Goal: Task Accomplishment & Management: Complete application form

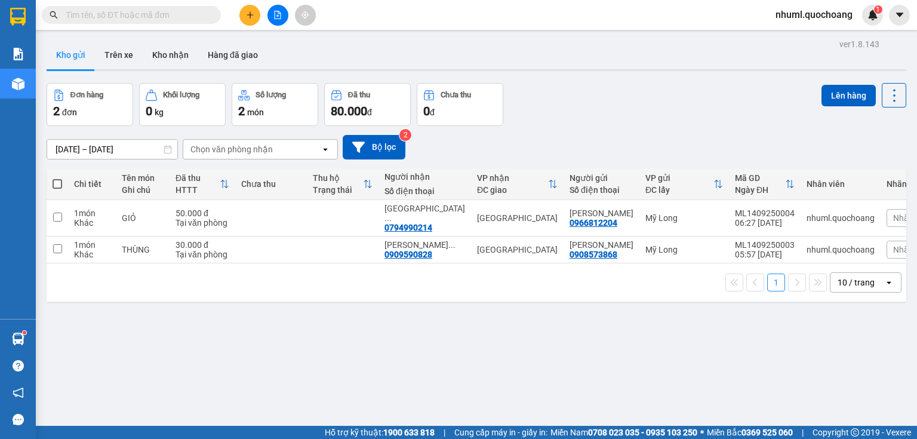
click at [248, 7] on button at bounding box center [250, 15] width 21 height 21
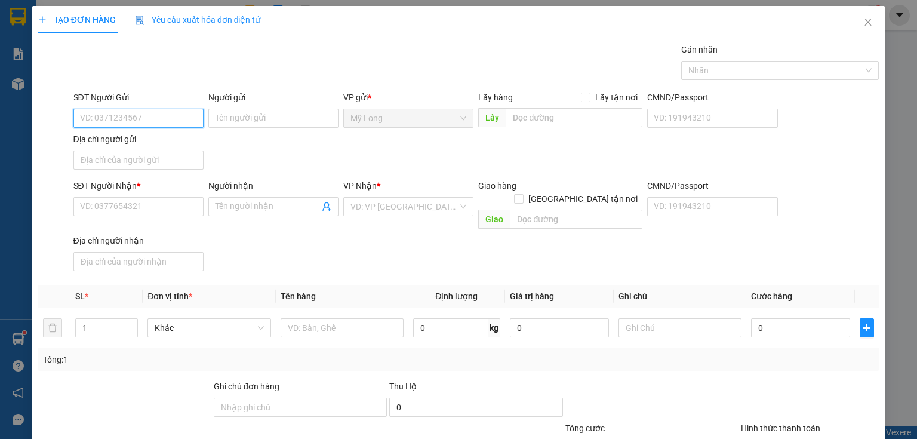
click at [168, 116] on input "SĐT Người Gửi" at bounding box center [138, 118] width 130 height 19
type input "0392600765"
click at [176, 135] on div "0392600765 - [PERSON_NAME]" at bounding box center [139, 141] width 118 height 13
type input "[PERSON_NAME]"
type input "0392600765"
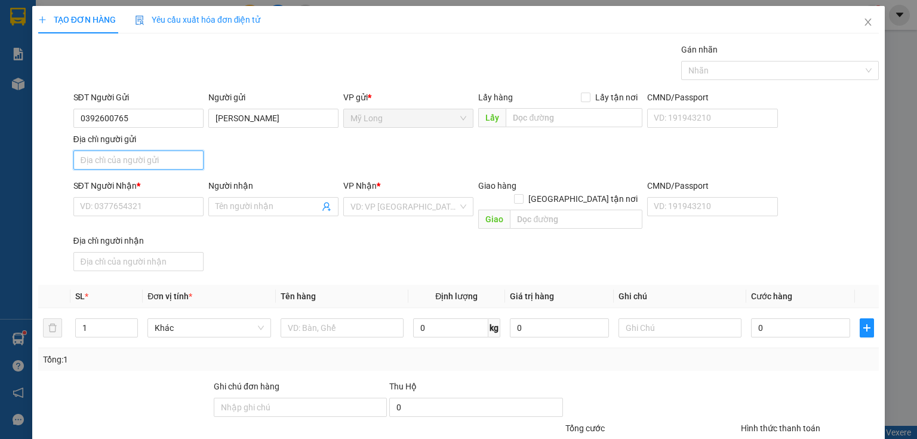
click at [174, 158] on input "Địa chỉ người gửi" at bounding box center [138, 160] width 130 height 19
type input "TỔ 21 ẤP BÌNH MỸ A [GEOGRAPHIC_DATA]"
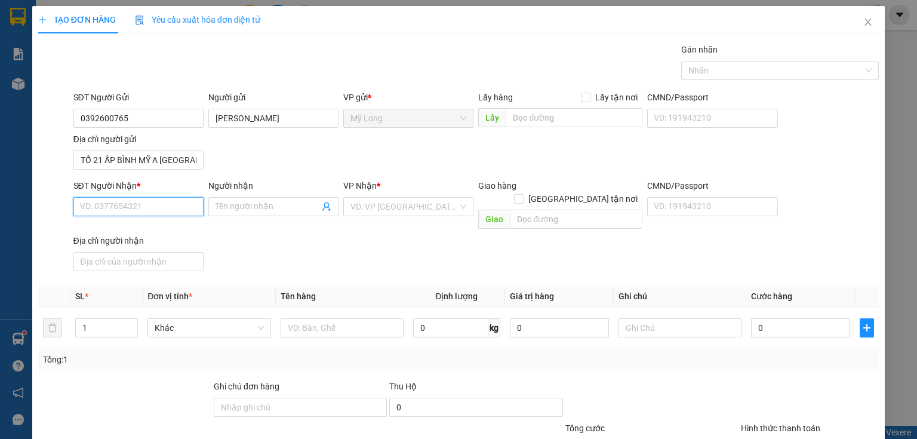
click at [180, 202] on input "SĐT Người Nhận *" at bounding box center [138, 206] width 130 height 19
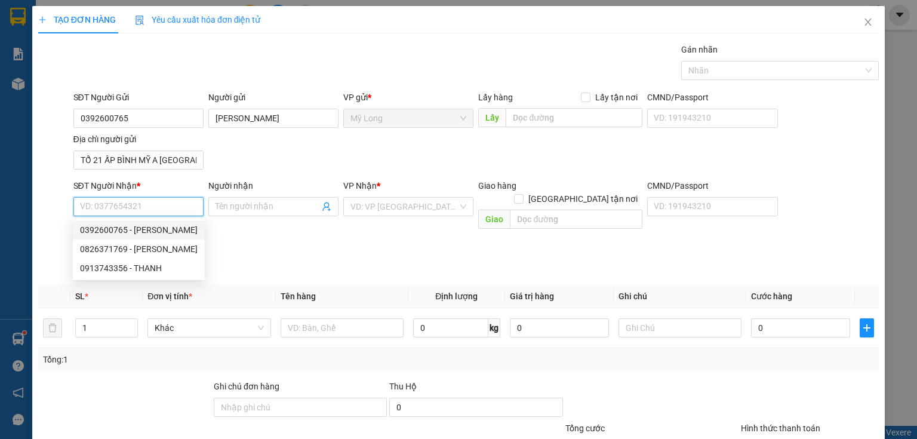
click at [158, 207] on input "SĐT Người Nhận *" at bounding box center [138, 206] width 130 height 19
type input "0902949786"
click at [186, 238] on div "0902949786 - TUYỀN" at bounding box center [137, 229] width 129 height 19
type input "TUYỀN"
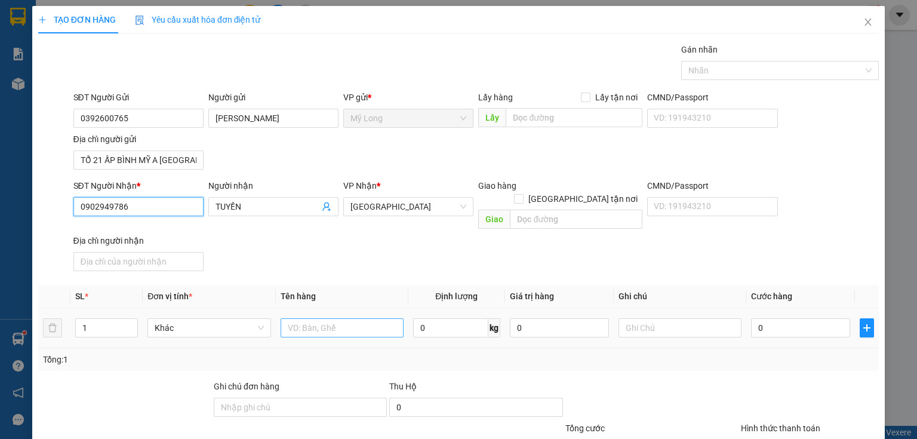
type input "0902949786"
click at [337, 318] on input "text" at bounding box center [342, 327] width 123 height 19
type input "BỌC"
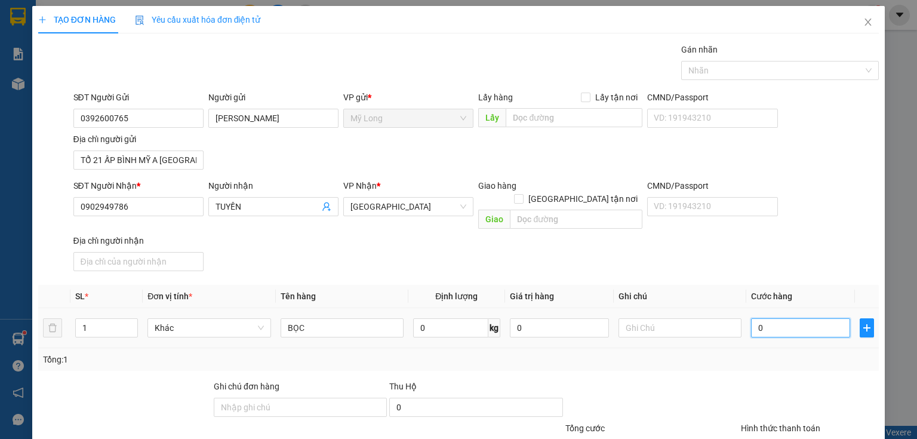
click at [784, 318] on input "0" at bounding box center [800, 327] width 99 height 19
type input "3"
type input "30"
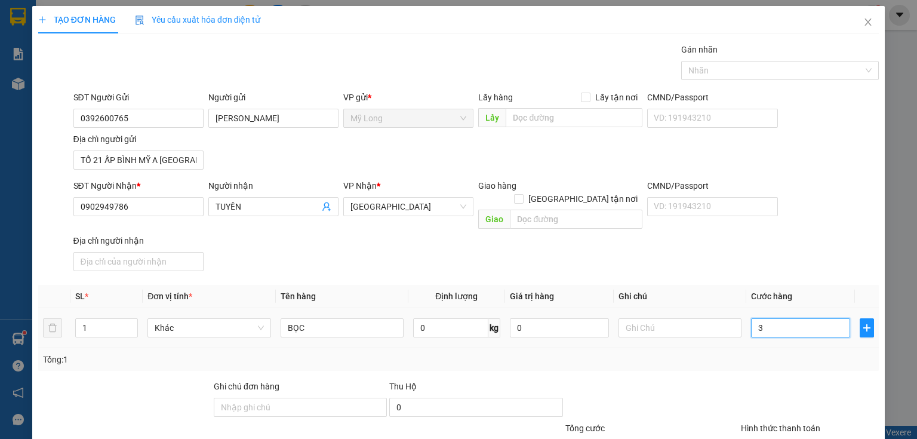
type input "30"
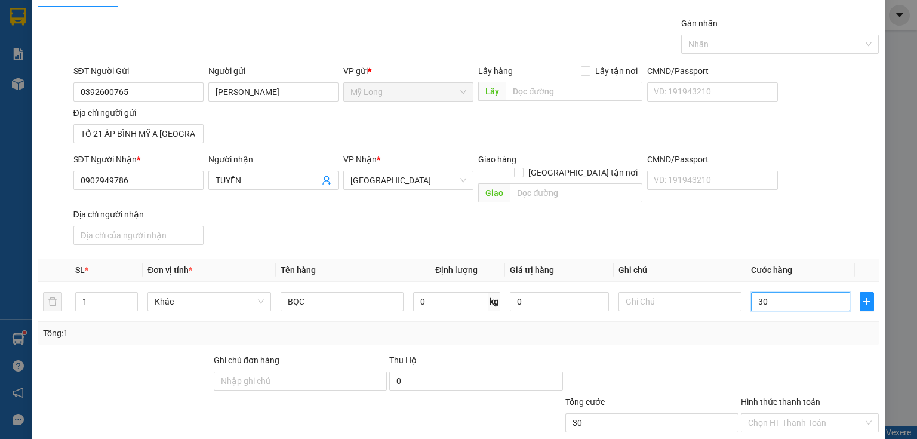
scroll to position [85, 0]
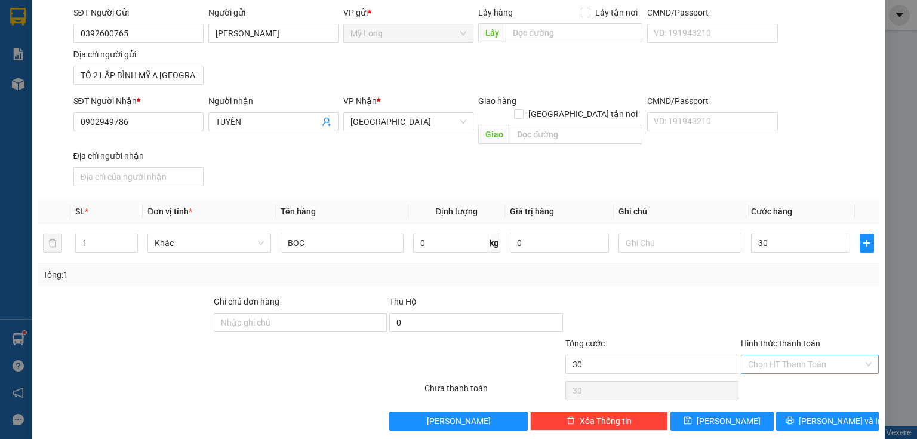
type input "30.000"
click at [799, 355] on input "Hình thức thanh toán" at bounding box center [805, 364] width 115 height 18
click at [781, 368] on div "Tại văn phòng" at bounding box center [803, 373] width 123 height 13
type input "0"
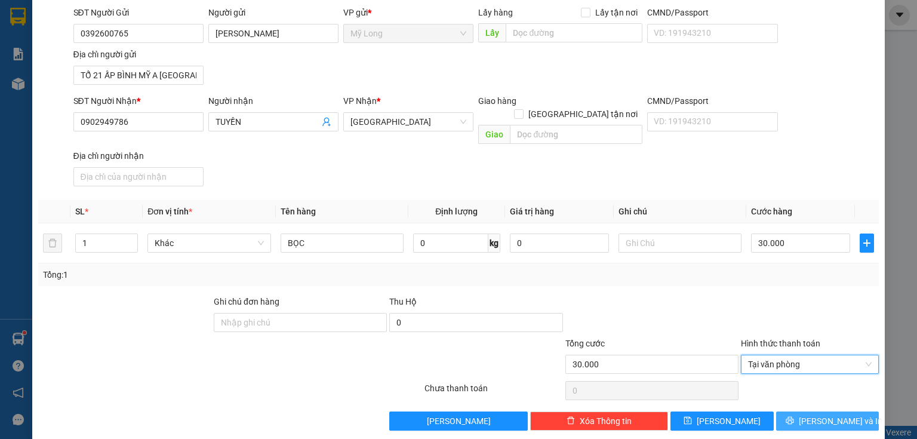
drag, startPoint x: 832, startPoint y: 409, endPoint x: 821, endPoint y: 409, distance: 10.8
click at [831, 415] on span "[PERSON_NAME] và In" at bounding box center [841, 421] width 84 height 13
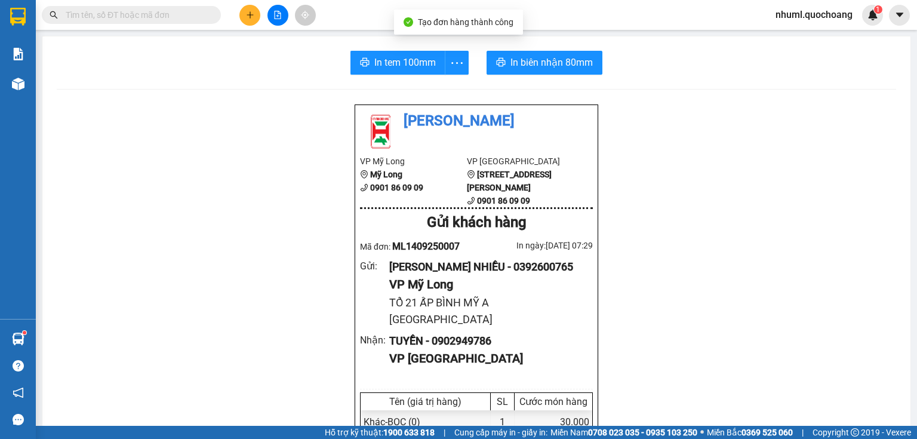
click at [557, 55] on span "In biên nhận 80mm" at bounding box center [552, 62] width 82 height 15
click at [409, 61] on span "In tem 100mm" at bounding box center [405, 62] width 62 height 15
click at [242, 17] on button at bounding box center [250, 15] width 21 height 21
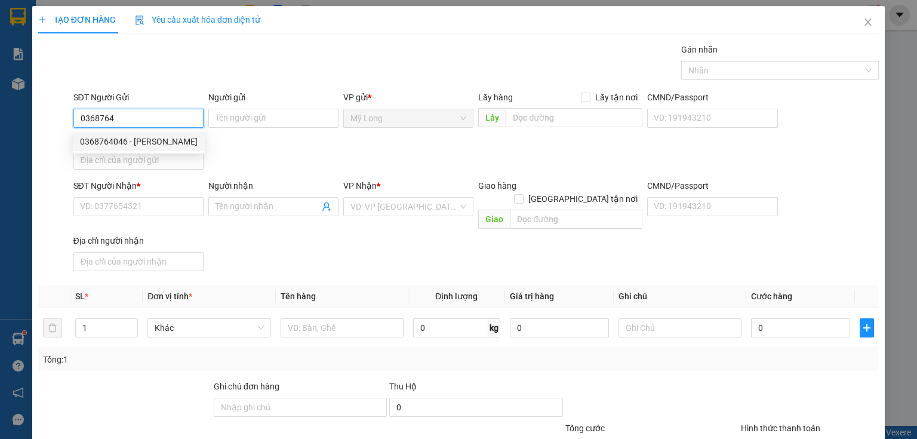
click at [188, 141] on div "0368764046 - [PERSON_NAME]" at bounding box center [139, 141] width 118 height 13
type input "0368764046"
type input "[PERSON_NAME]"
type input "0368764046"
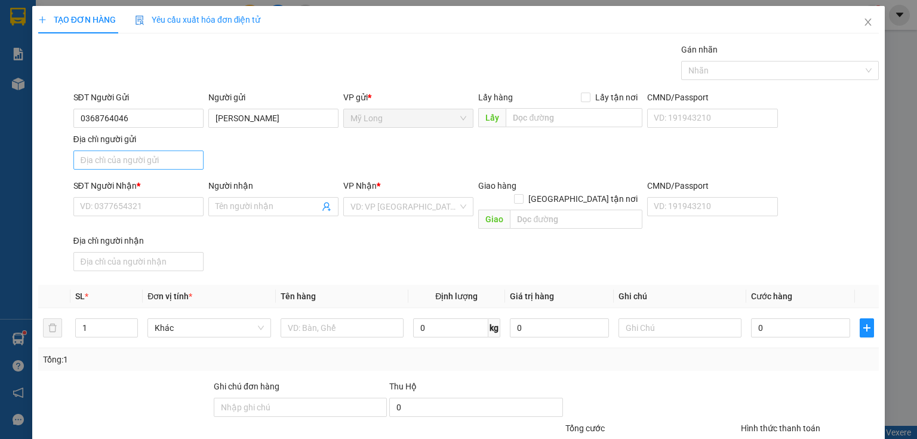
click at [153, 170] on div "Địa chỉ người gửi" at bounding box center [138, 154] width 130 height 42
click at [155, 161] on input "Địa chỉ người gửi" at bounding box center [138, 160] width 130 height 19
click at [152, 211] on input "SĐT Người Nhận *" at bounding box center [138, 206] width 130 height 19
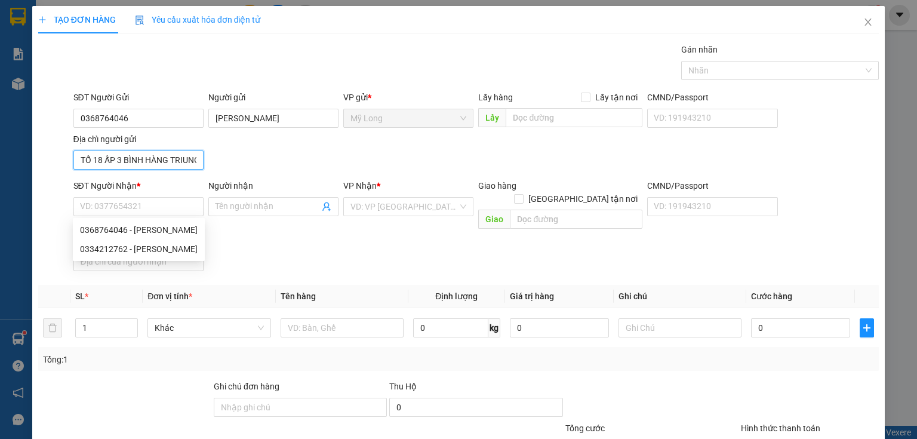
click at [182, 162] on input "TỔ 18 ẤP 3 BÌNH HÀNG TRIUNG [GEOGRAPHIC_DATA]" at bounding box center [138, 160] width 130 height 19
click at [182, 161] on input "TỔ 18 ẤP 3 BÌNH HÀNG TRIUNG [GEOGRAPHIC_DATA]" at bounding box center [138, 160] width 130 height 19
click at [182, 159] on input "TỔ 18 ẤP 3 BÌNH HÀNG TRIUNG [GEOGRAPHIC_DATA]" at bounding box center [138, 160] width 130 height 19
type input "TỔ 18 ẤP 3 BÌNH HÀNG [GEOGRAPHIC_DATA]"
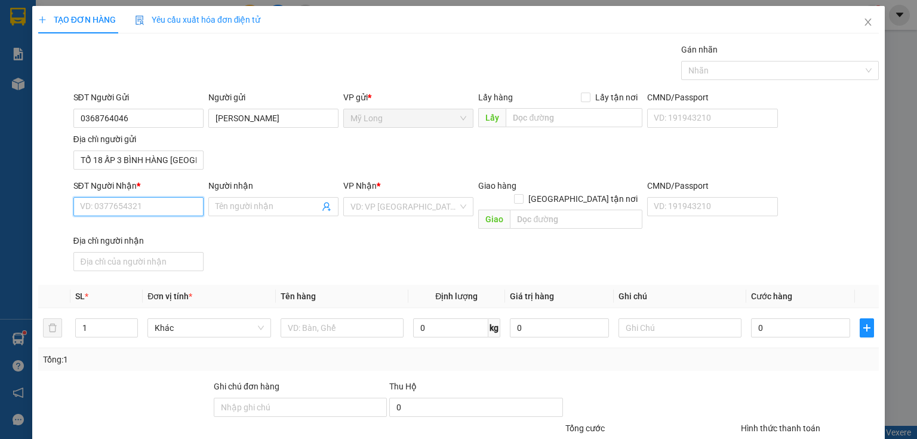
click at [176, 212] on input "SĐT Người Nhận *" at bounding box center [138, 206] width 130 height 19
click at [155, 248] on div "0334212762 - [PERSON_NAME]" at bounding box center [139, 248] width 118 height 13
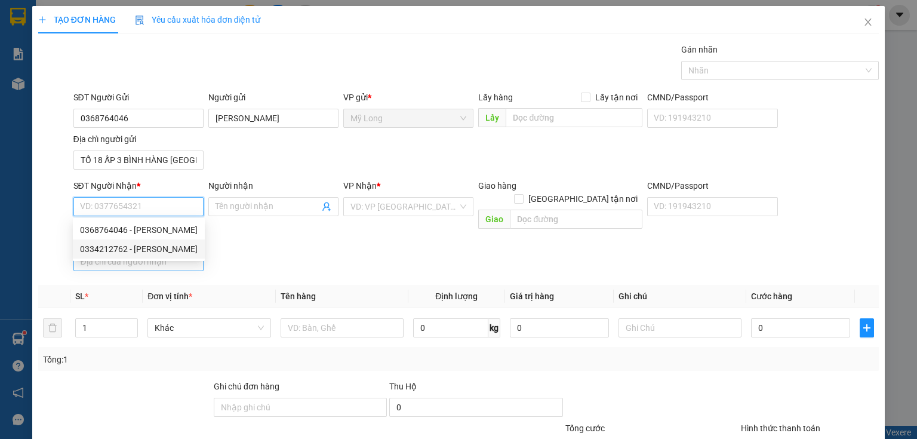
type input "0334212762"
type input "[PERSON_NAME]"
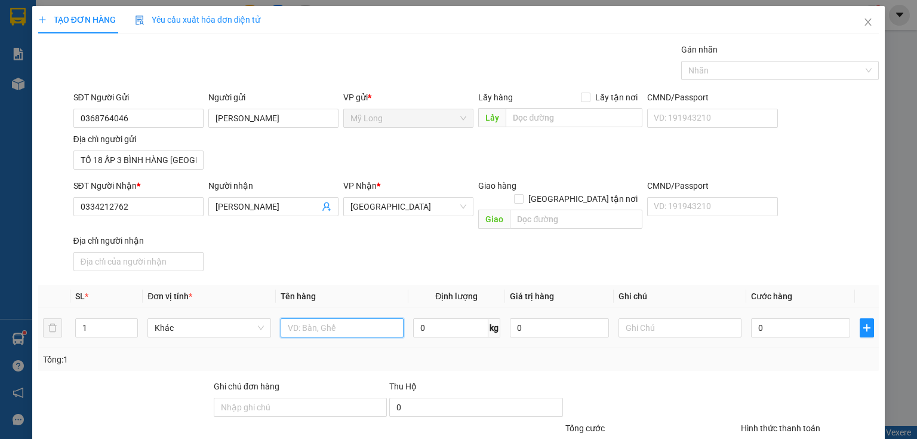
click at [388, 318] on input "text" at bounding box center [342, 327] width 123 height 19
type input "BAO"
click at [816, 318] on input "0" at bounding box center [800, 327] width 99 height 19
type input "3"
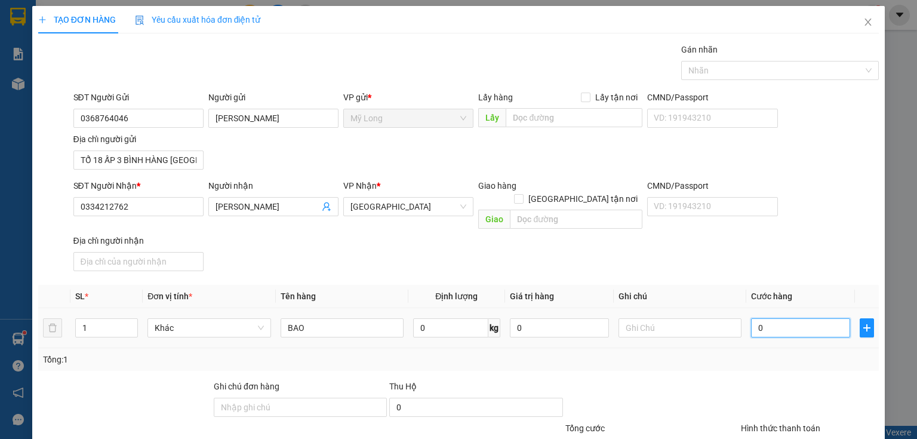
type input "3"
type input "30"
type input "30.000"
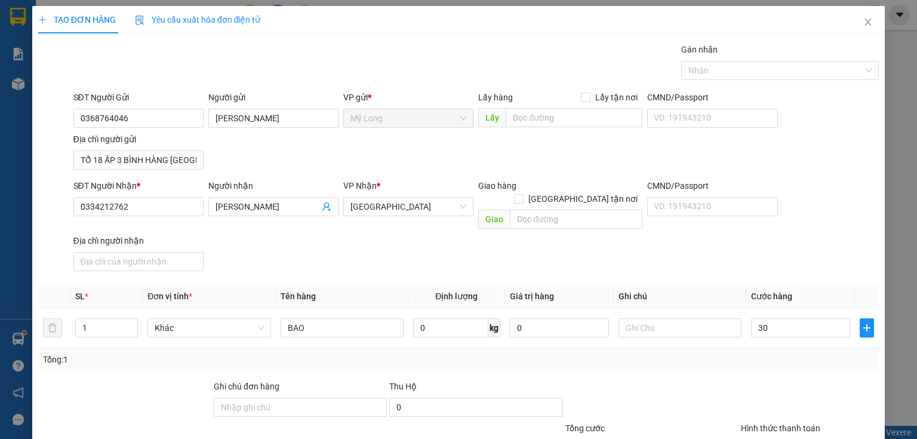
type input "30.000"
click at [788, 404] on div "Tại văn phòng" at bounding box center [803, 410] width 123 height 13
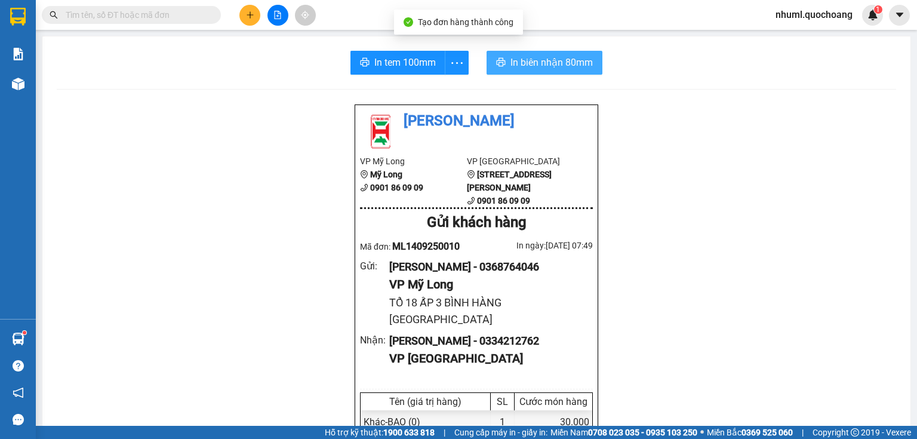
click at [547, 60] on span "In biên nhận 80mm" at bounding box center [552, 62] width 82 height 15
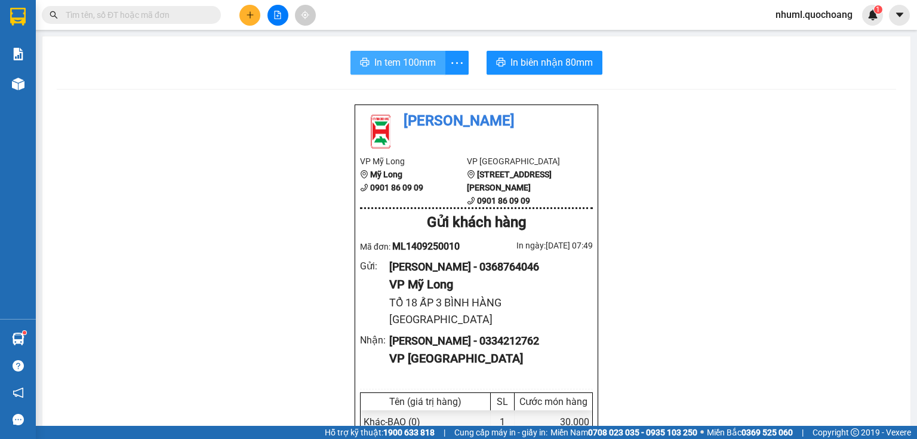
click at [407, 67] on span "In tem 100mm" at bounding box center [405, 62] width 62 height 15
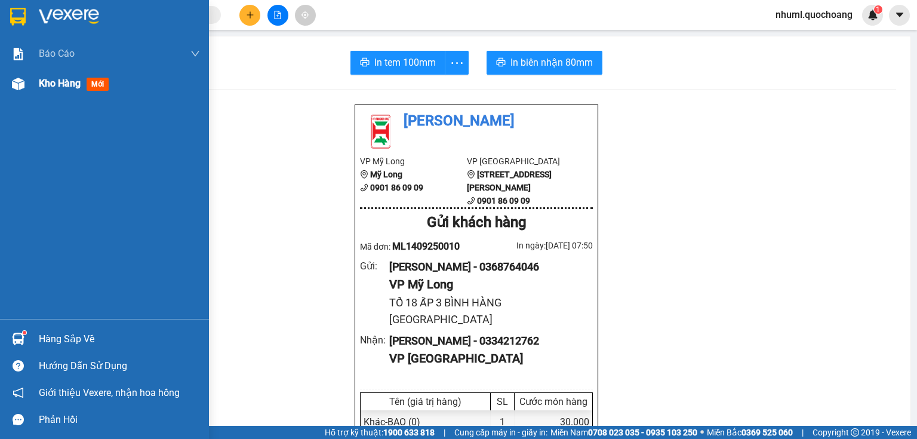
click at [36, 84] on div "Kho hàng mới" at bounding box center [104, 84] width 209 height 30
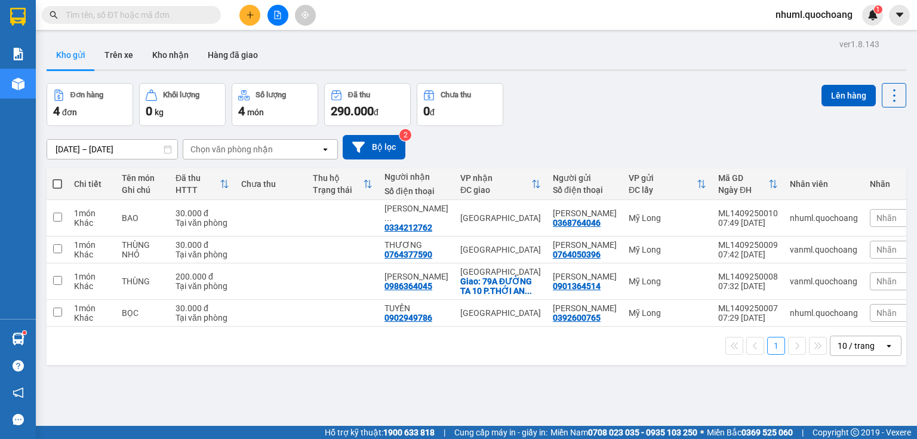
click at [95, 86] on button "Đơn hàng 4 đơn" at bounding box center [90, 104] width 87 height 43
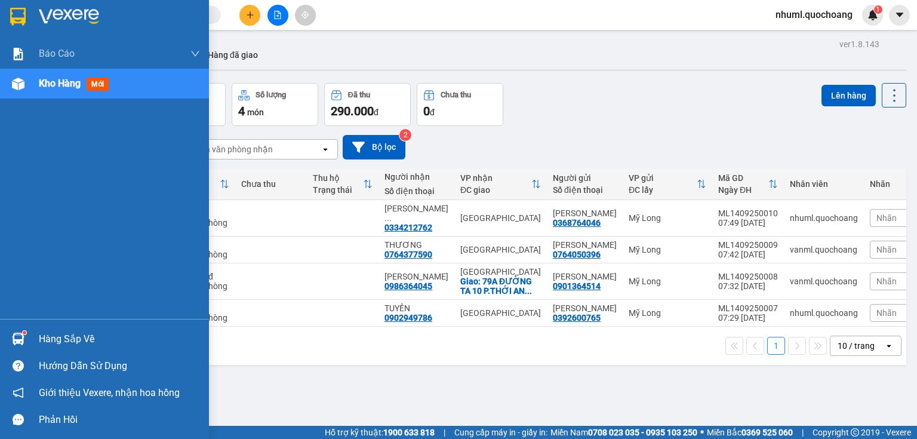
click at [23, 330] on div at bounding box center [18, 338] width 21 height 21
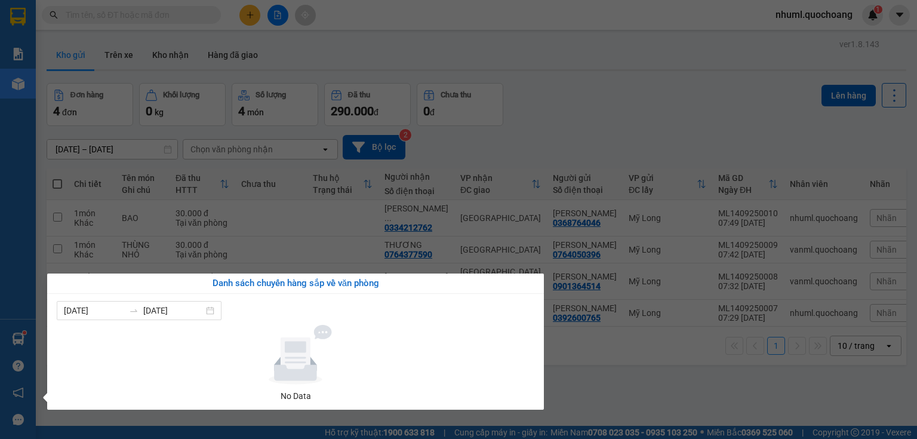
drag, startPoint x: 545, startPoint y: 124, endPoint x: 304, endPoint y: 130, distance: 240.8
click at [544, 124] on section "Kết quả tìm kiếm ( 0 ) Bộ lọc No Data nhuml.quochoang 1 Báo cáo Báo cáo dòng ti…" at bounding box center [458, 219] width 917 height 439
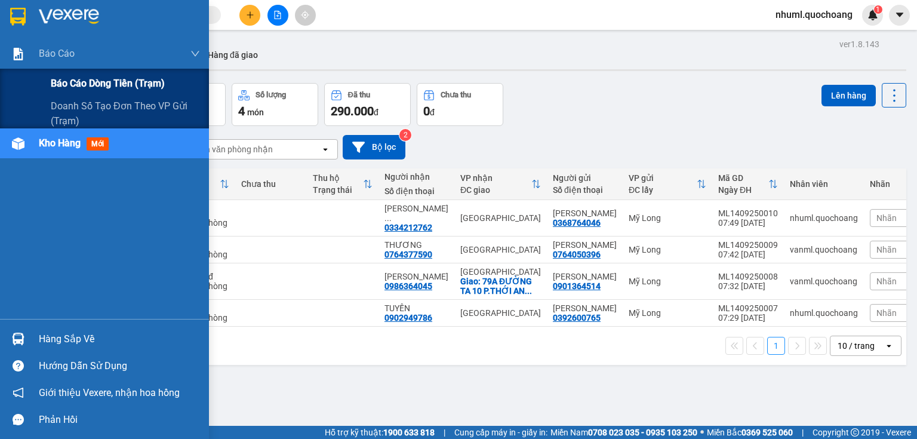
click at [90, 78] on span "Báo cáo dòng tiền (trạm)" at bounding box center [108, 83] width 114 height 15
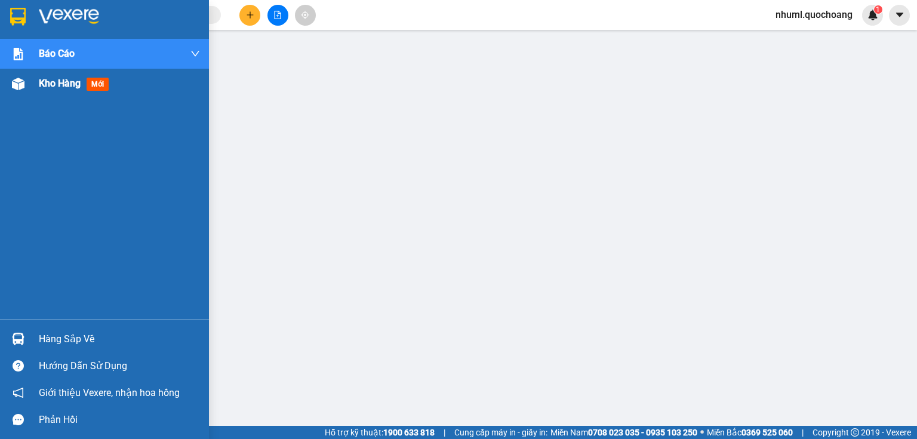
click at [35, 86] on div "Kho hàng mới" at bounding box center [104, 84] width 209 height 30
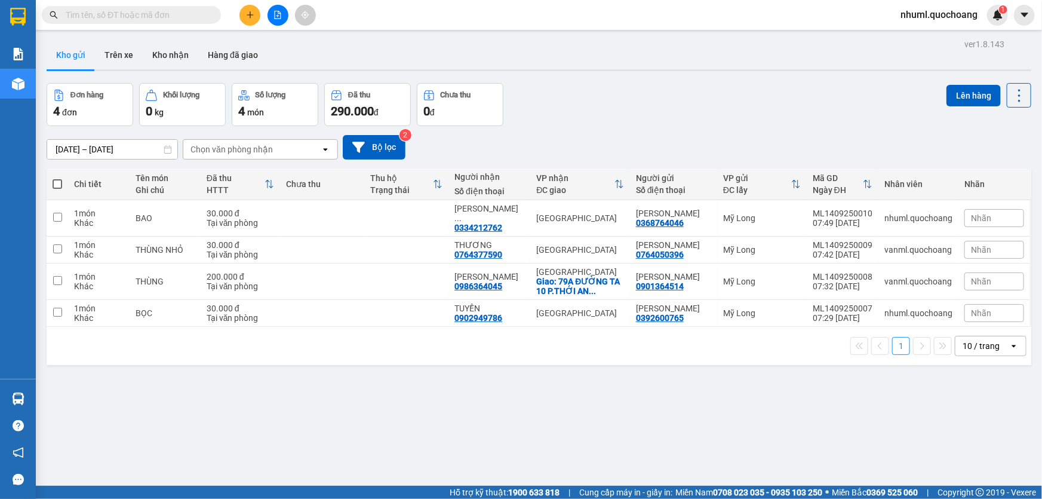
drag, startPoint x: 898, startPoint y: 0, endPoint x: 714, endPoint y: 133, distance: 227.6
click at [715, 135] on div "[DATE] – [DATE] Press the down arrow key to interact with the calendar and sele…" at bounding box center [539, 147] width 985 height 24
click at [256, 14] on button at bounding box center [250, 15] width 21 height 21
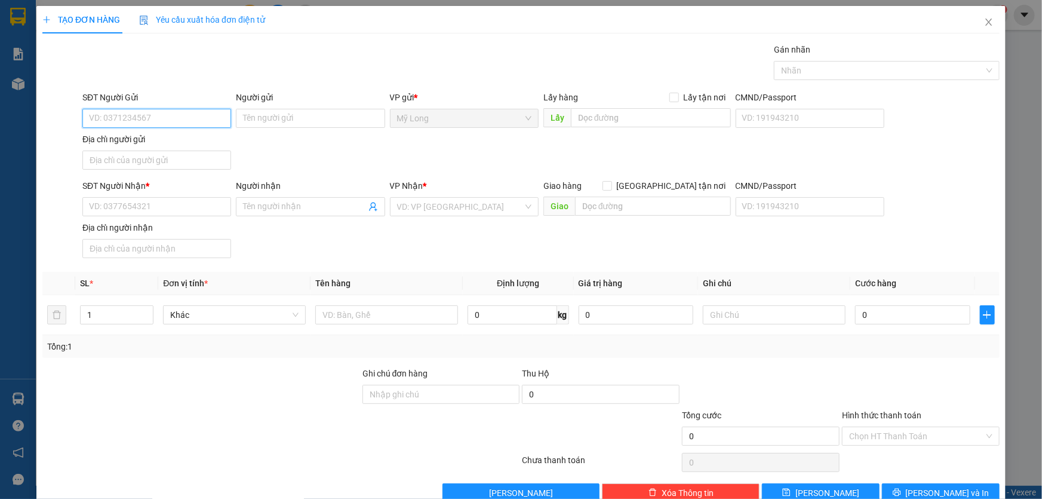
click at [183, 118] on input "SĐT Người Gửi" at bounding box center [156, 118] width 149 height 19
type input "0793952533"
click at [203, 142] on div "0793952533 - [PERSON_NAME]" at bounding box center [155, 142] width 133 height 13
type input "[PERSON_NAME]"
type input "0793952533"
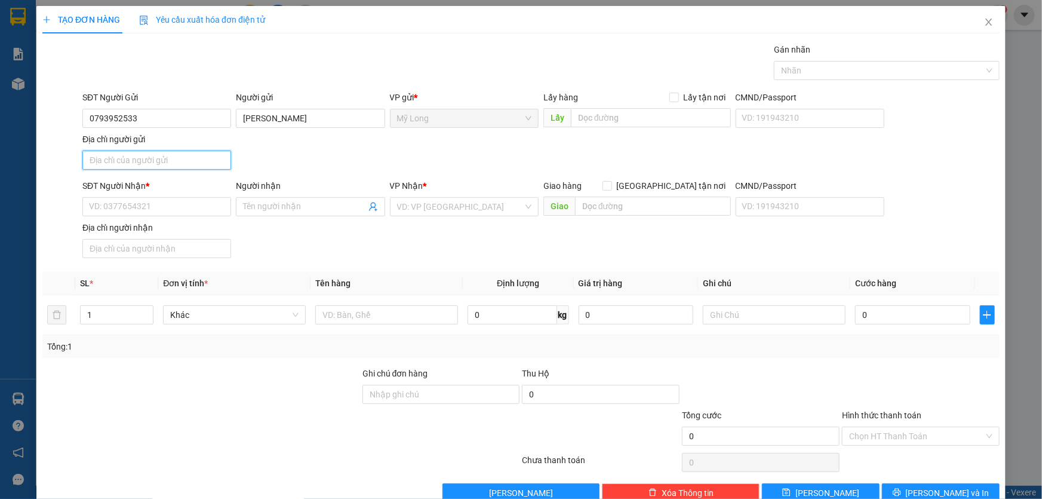
click at [198, 152] on input "Địa chỉ người gửi" at bounding box center [156, 160] width 149 height 19
type input "TỔ 20 ẤP MỸ LONG 2 [GEOGRAPHIC_DATA]"
click at [156, 206] on input "SĐT Người Nhận *" at bounding box center [156, 206] width 149 height 19
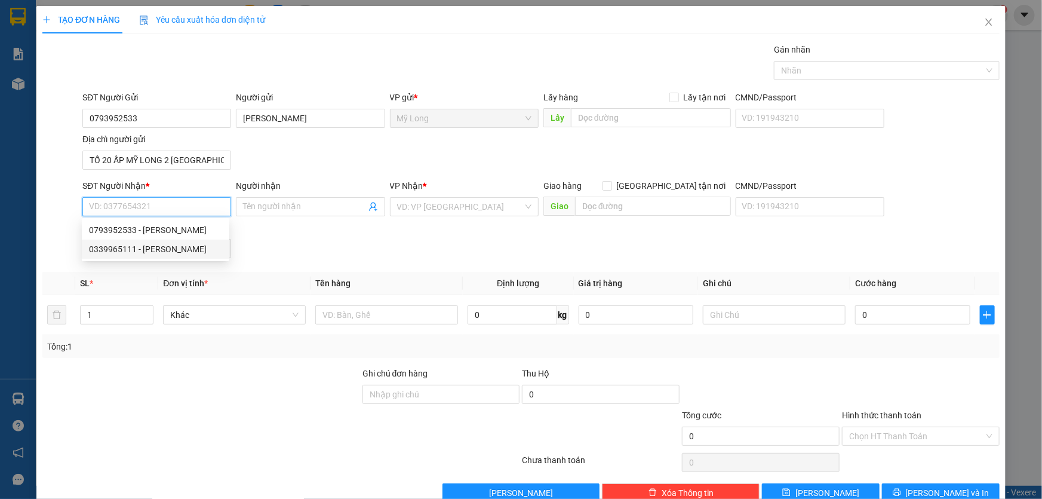
click at [149, 250] on div "0339965111 - [PERSON_NAME]" at bounding box center [155, 248] width 133 height 13
type input "0339965111"
type input "VŨ"
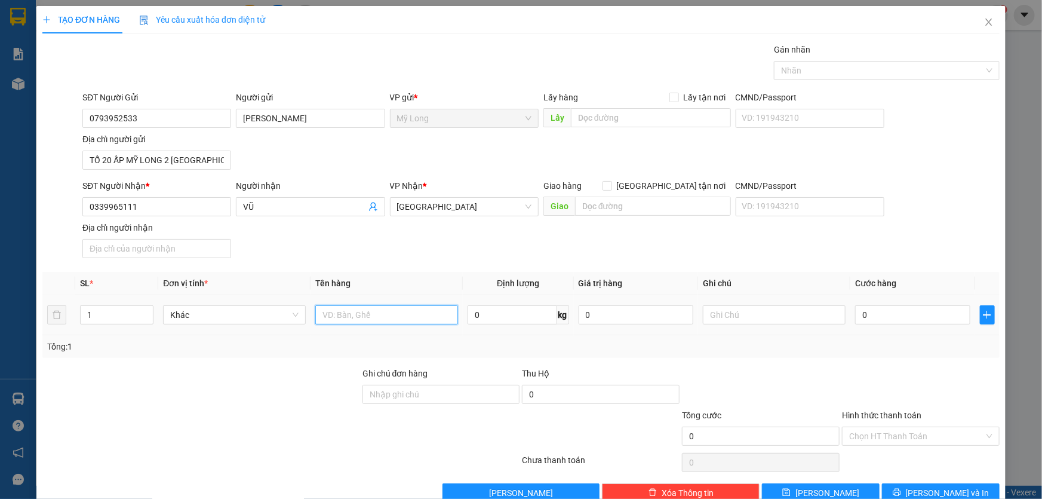
drag, startPoint x: 352, startPoint y: 317, endPoint x: 347, endPoint y: 330, distance: 14.0
click at [351, 320] on input "text" at bounding box center [386, 314] width 143 height 19
type input "THÙNG"
click at [877, 310] on input "0" at bounding box center [912, 314] width 115 height 19
type input "3"
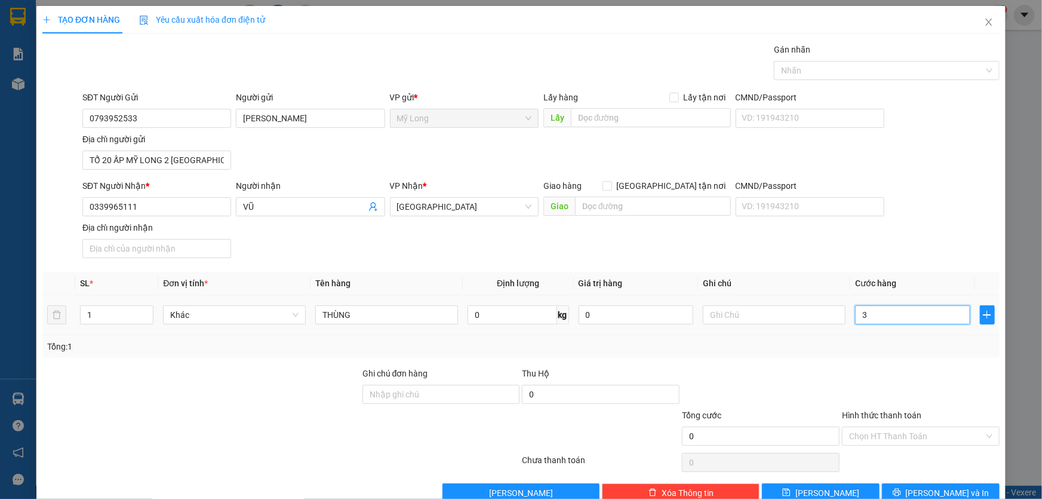
type input "3"
type input "30"
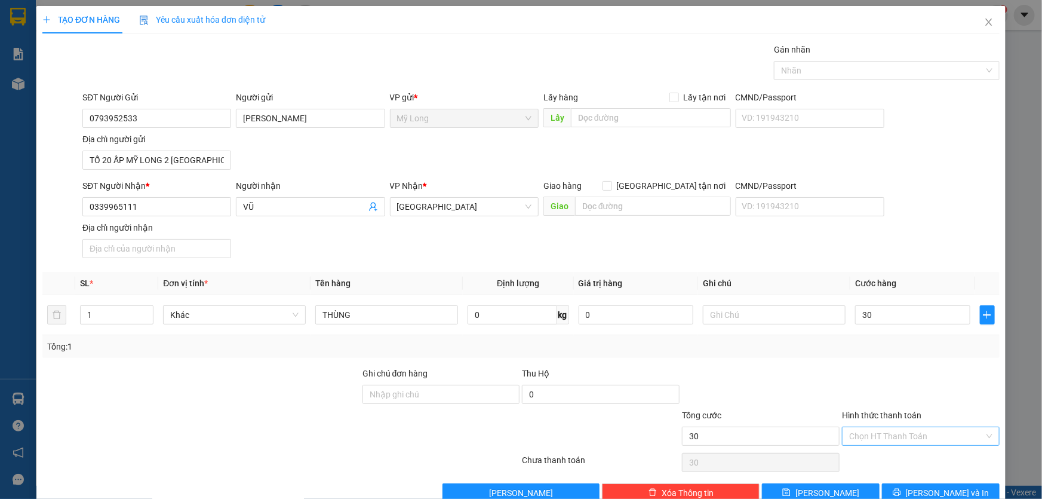
type input "30.000"
click at [913, 428] on input "Hình thức thanh toán" at bounding box center [916, 436] width 135 height 18
click at [910, 438] on div "Tại văn phòng" at bounding box center [914, 458] width 142 height 13
type input "0"
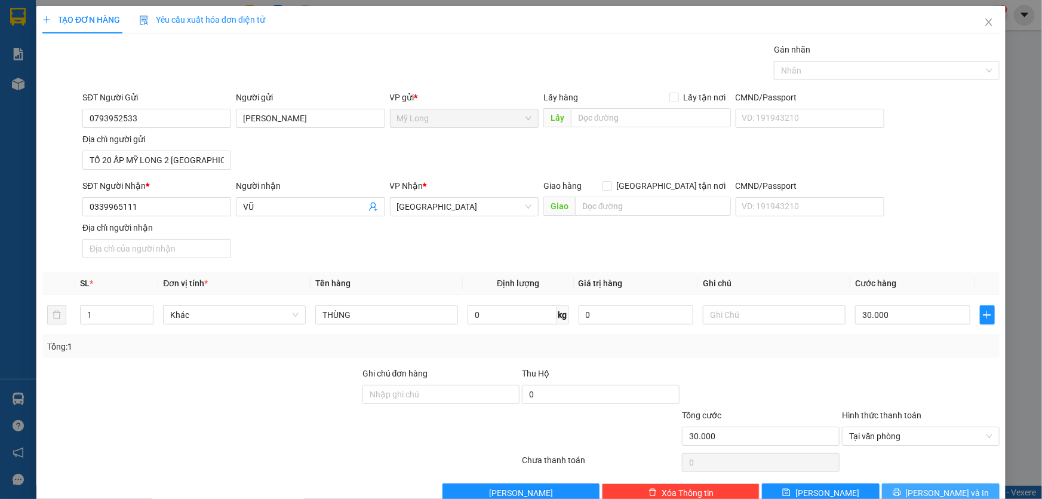
click at [917, 438] on span "[PERSON_NAME] và In" at bounding box center [948, 492] width 84 height 13
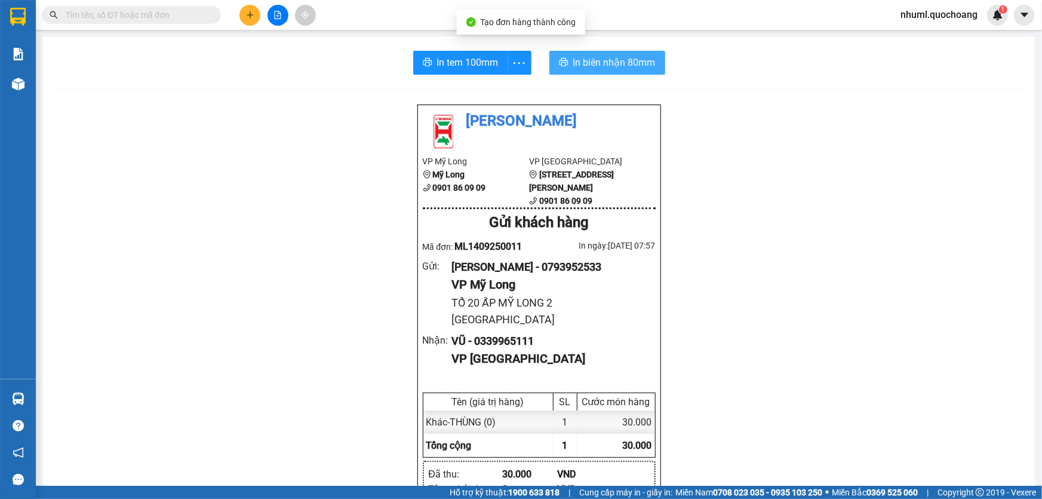
click at [559, 68] on span "printer" at bounding box center [564, 62] width 10 height 11
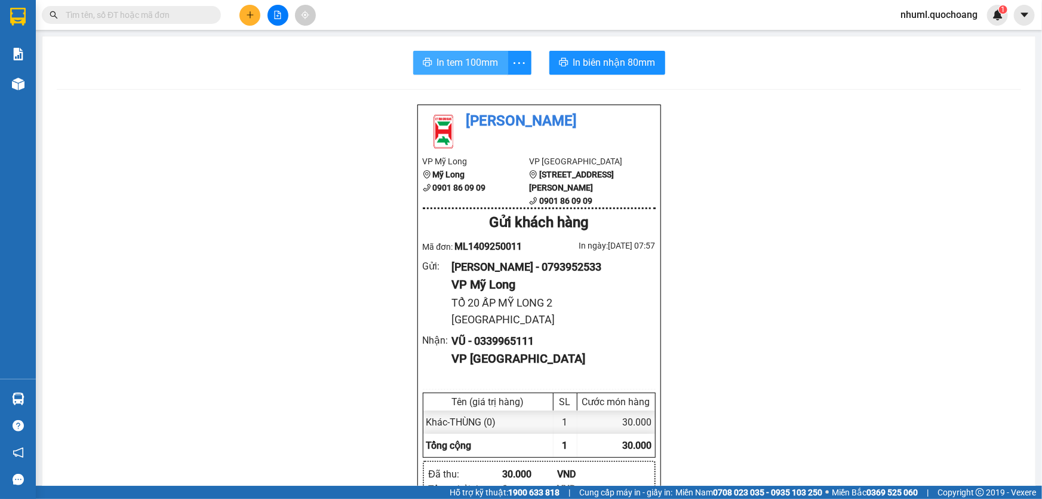
click at [481, 60] on span "In tem 100mm" at bounding box center [468, 62] width 62 height 15
click at [249, 24] on button at bounding box center [250, 15] width 21 height 21
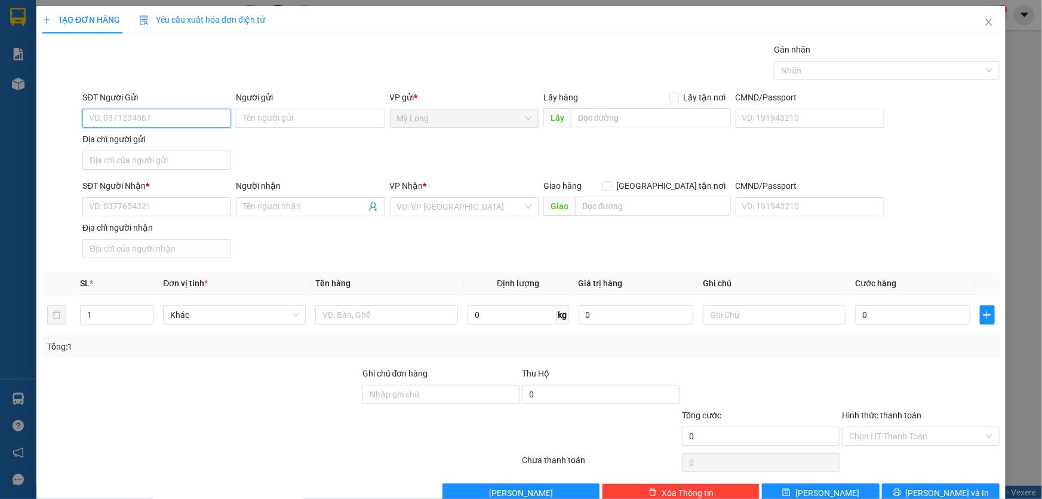
click at [222, 119] on input "SĐT Người Gửi" at bounding box center [156, 118] width 149 height 19
type input "0795947325"
click at [162, 139] on div "0795947325 - [PERSON_NAME]" at bounding box center [155, 142] width 133 height 13
type input "[PERSON_NAME]"
click at [161, 141] on div "0795947325 - [PERSON_NAME]" at bounding box center [155, 142] width 133 height 13
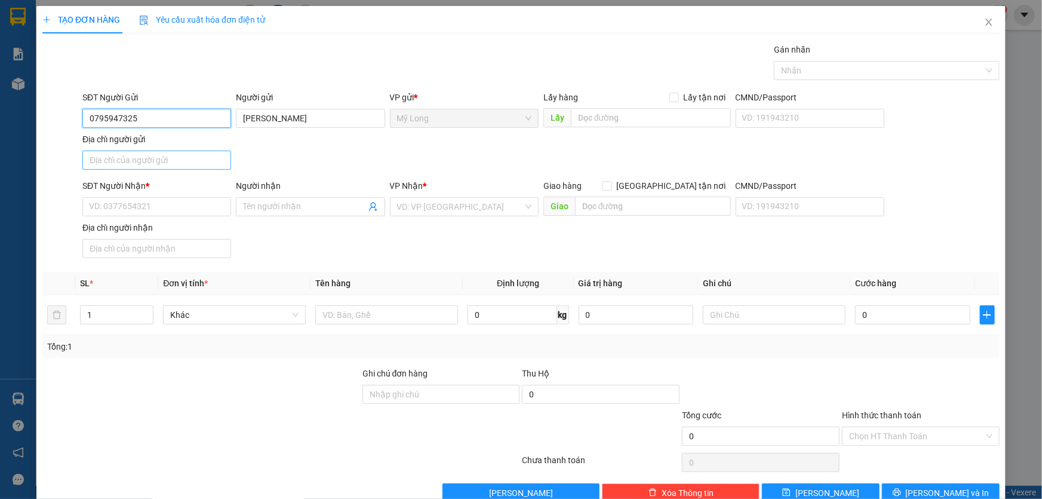
type input "0795947325"
click at [169, 157] on input "Địa chỉ người gửi" at bounding box center [156, 160] width 149 height 19
type input "TỔ 2 ẤP MỸ LONG 7 [GEOGRAPHIC_DATA]"
click at [194, 195] on div "SĐT Người Nhận *" at bounding box center [156, 188] width 149 height 18
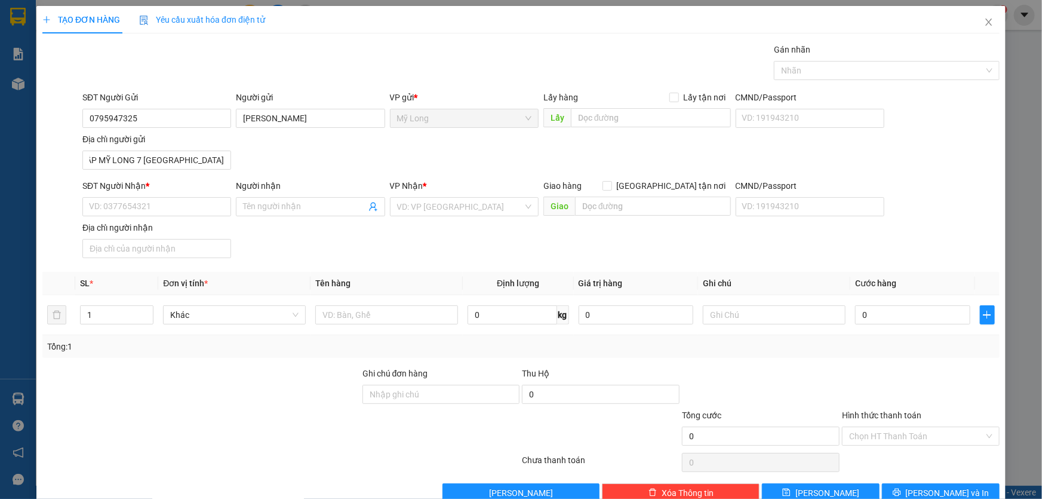
scroll to position [0, 0]
click at [207, 215] on input "SĐT Người Nhận *" at bounding box center [156, 206] width 149 height 19
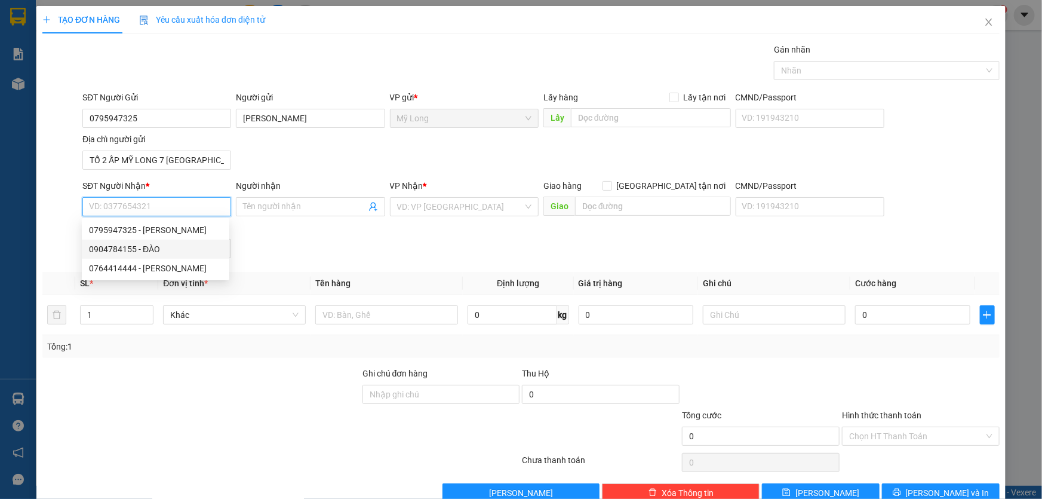
click at [172, 250] on div "0904784155 - ĐÀO" at bounding box center [155, 248] width 133 height 13
type input "0904784155"
type input "ĐÀO"
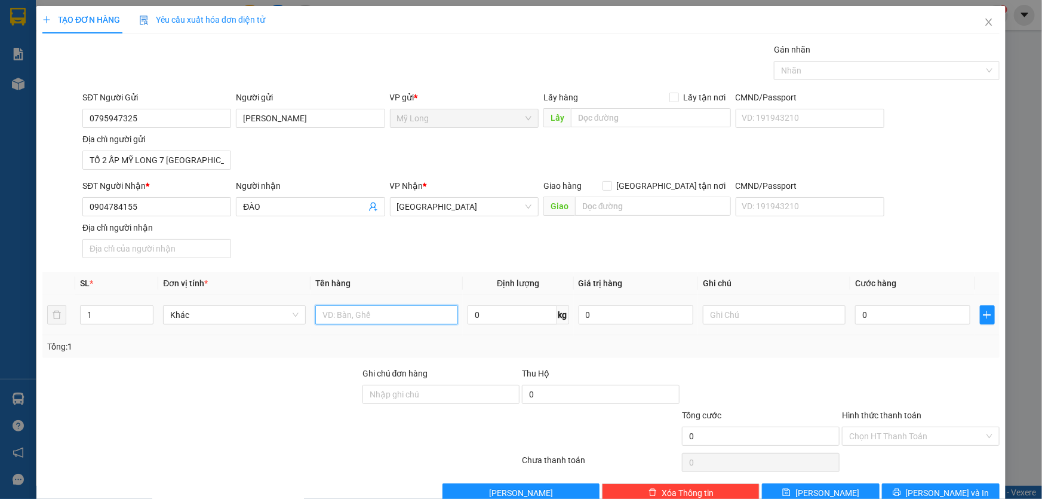
click at [377, 318] on input "text" at bounding box center [386, 314] width 143 height 19
type input "THÙNG"
click at [913, 311] on input "0" at bounding box center [912, 314] width 115 height 19
type input "5"
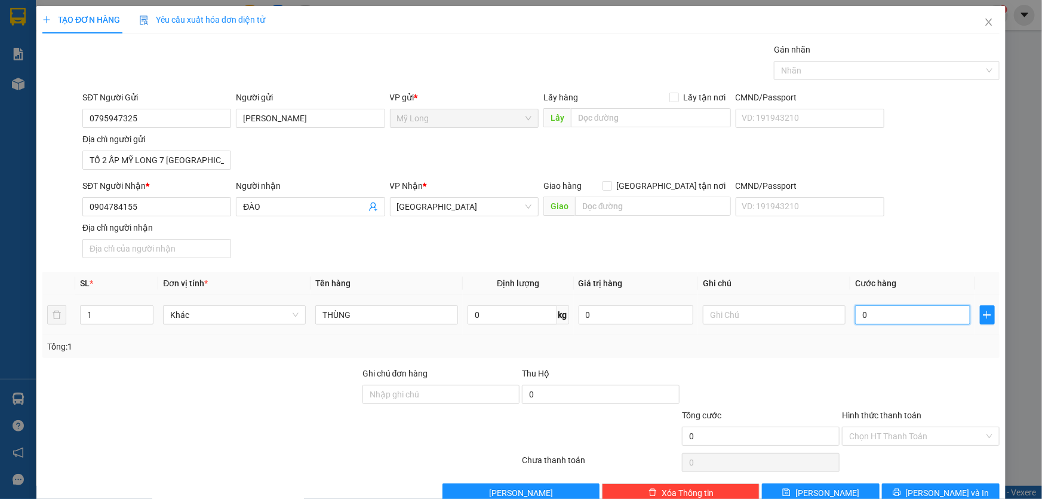
type input "5"
type input "50"
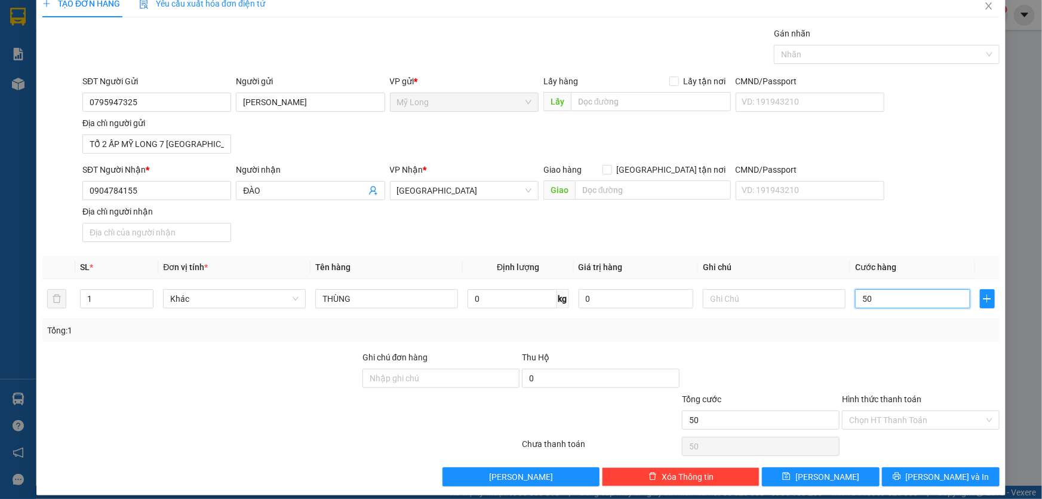
scroll to position [25, 0]
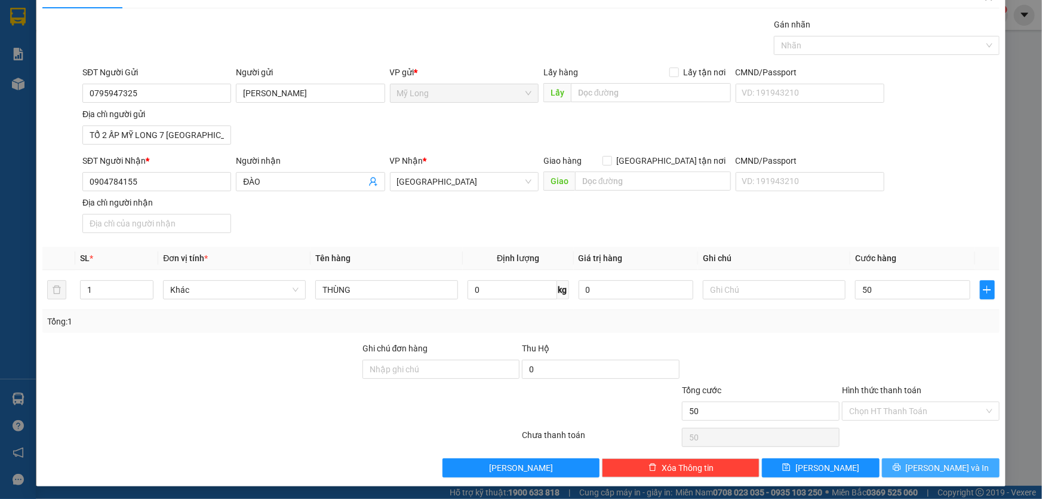
type input "50.000"
click at [917, 438] on button "[PERSON_NAME] và In" at bounding box center [941, 467] width 118 height 19
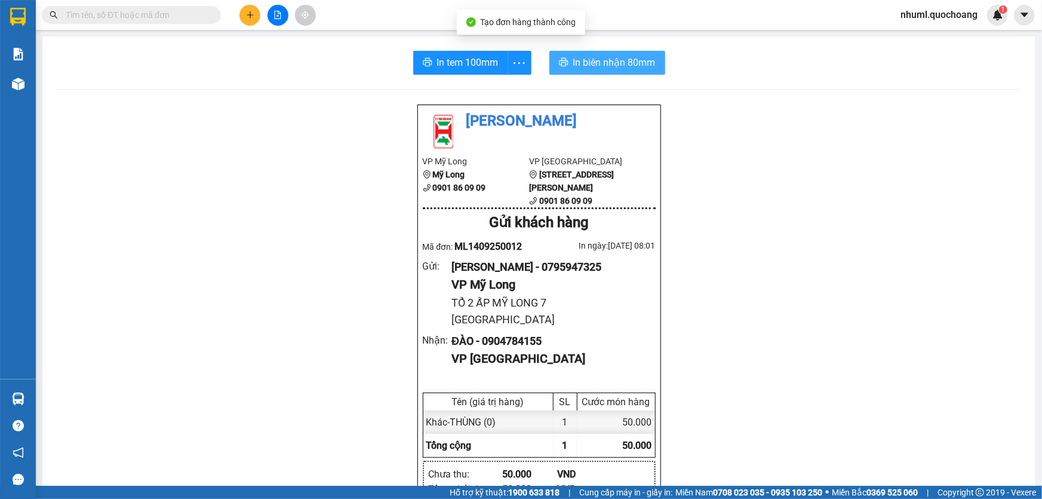
click at [596, 56] on span "In biên nhận 80mm" at bounding box center [614, 62] width 82 height 15
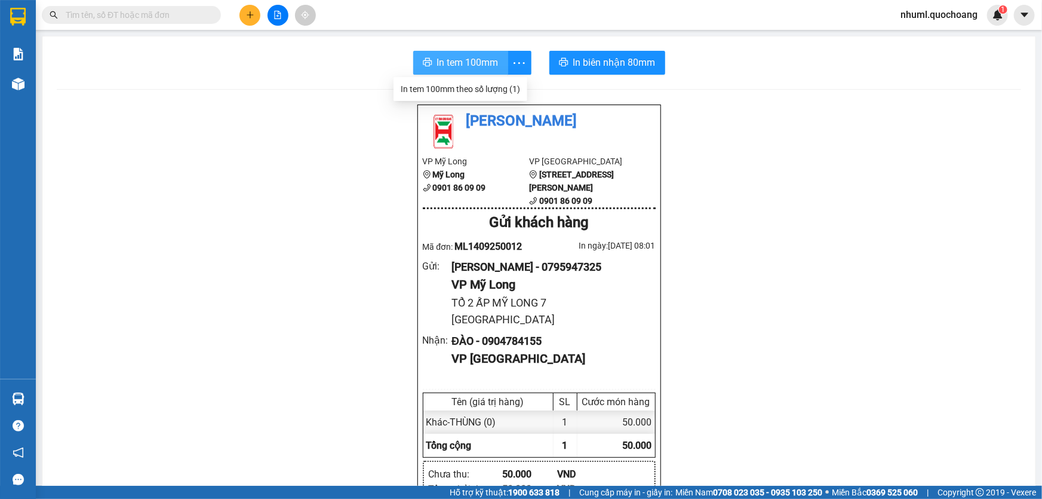
click at [502, 64] on button "In tem 100mm" at bounding box center [460, 63] width 95 height 24
click at [251, 16] on icon "plus" at bounding box center [250, 15] width 8 height 8
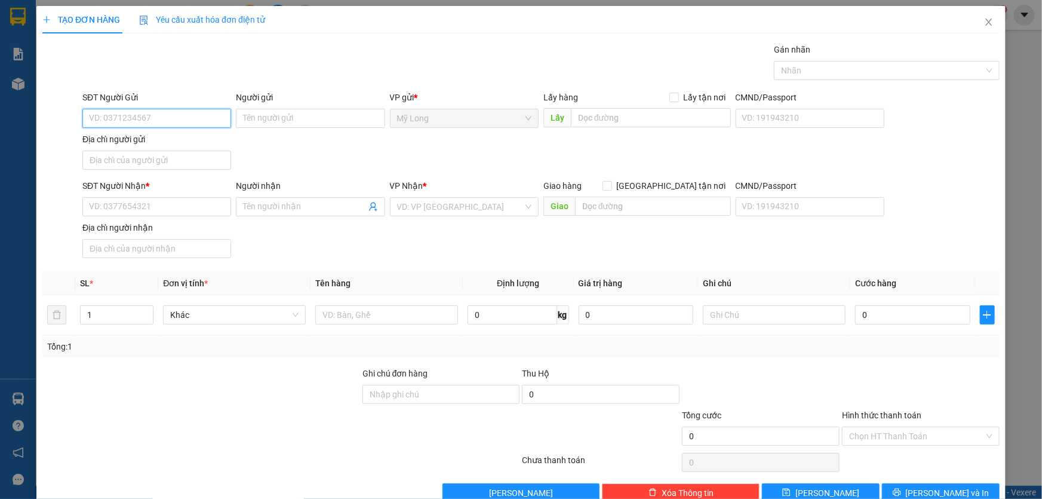
click at [179, 110] on input "SĐT Người Gửi" at bounding box center [156, 118] width 149 height 19
click at [195, 142] on div "0707207664 - [PERSON_NAME]" at bounding box center [155, 142] width 133 height 13
type input "0707207664"
type input "[PERSON_NAME]"
type input "0707207664"
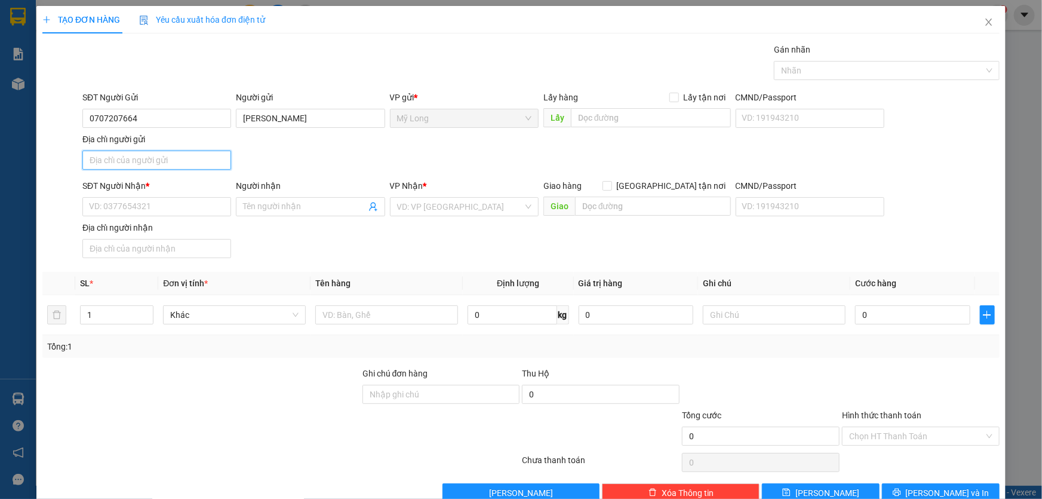
click at [189, 164] on input "Địa chỉ người gửi" at bounding box center [156, 160] width 149 height 19
type input "TỔ 30 ẤP 1 [GEOGRAPHIC_DATA]"
click at [178, 207] on input "SĐT Người Nhận *" at bounding box center [156, 206] width 149 height 19
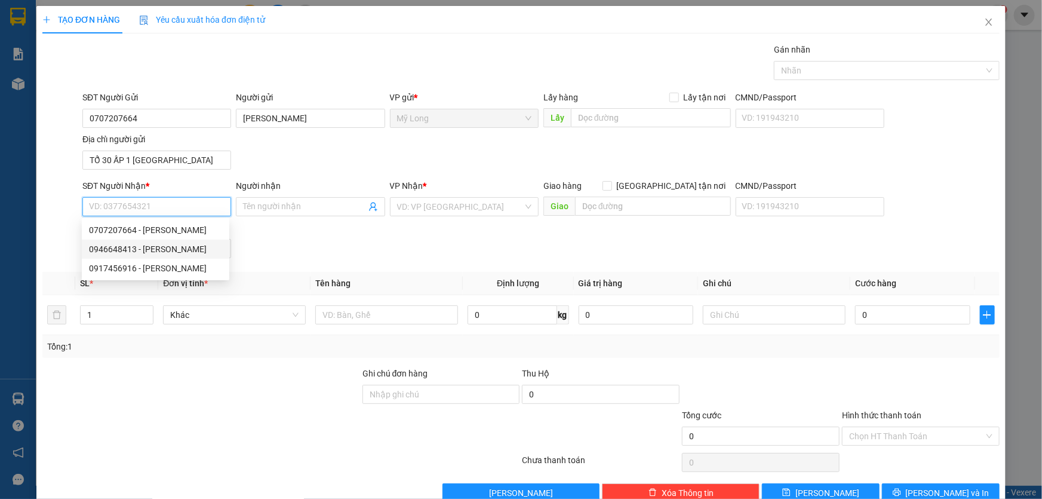
click at [190, 246] on div "0946648413 - [PERSON_NAME]" at bounding box center [155, 248] width 133 height 13
type input "0946648413"
type input "[PERSON_NAME]"
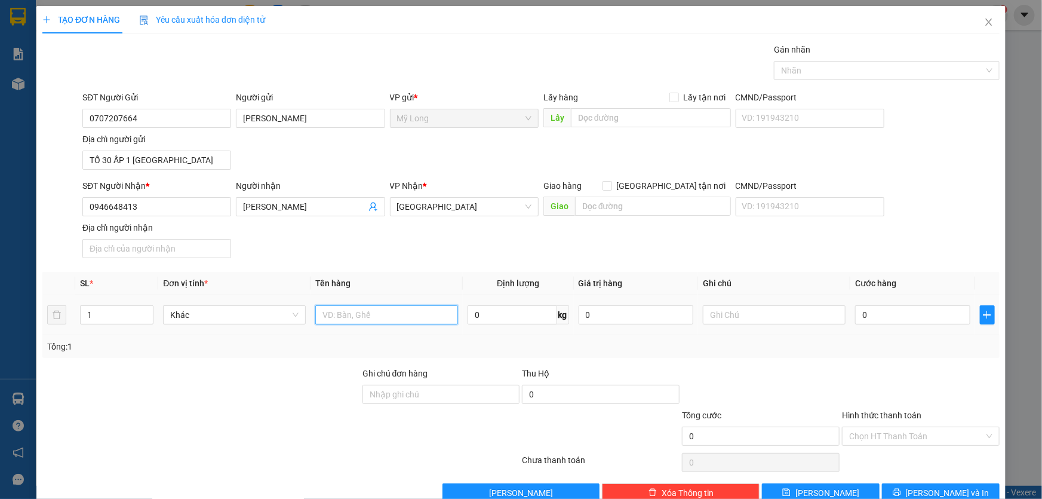
drag, startPoint x: 363, startPoint y: 318, endPoint x: 370, endPoint y: 316, distance: 8.0
click at [364, 317] on input "text" at bounding box center [386, 314] width 143 height 19
type input "THÙNG"
click at [890, 312] on input "0" at bounding box center [912, 314] width 115 height 19
type input "5"
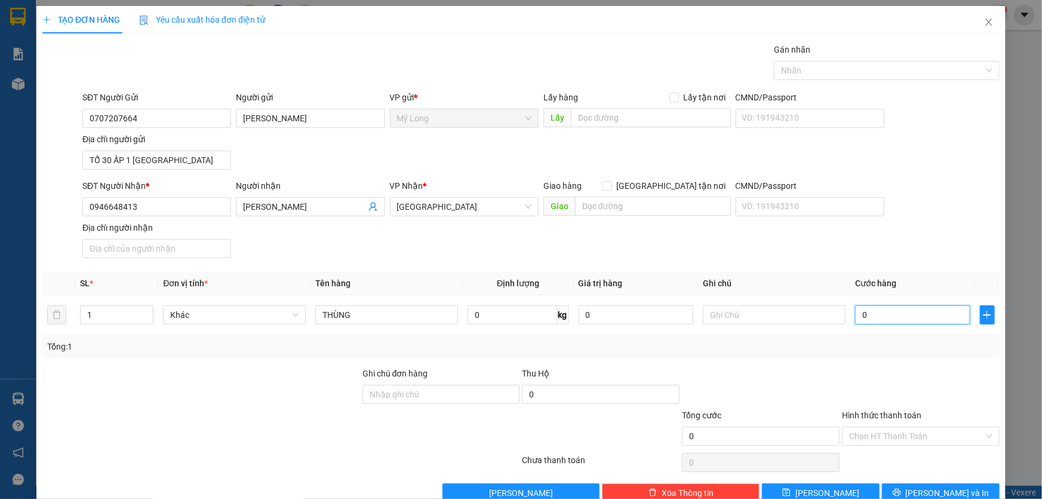
type input "5"
type input "50"
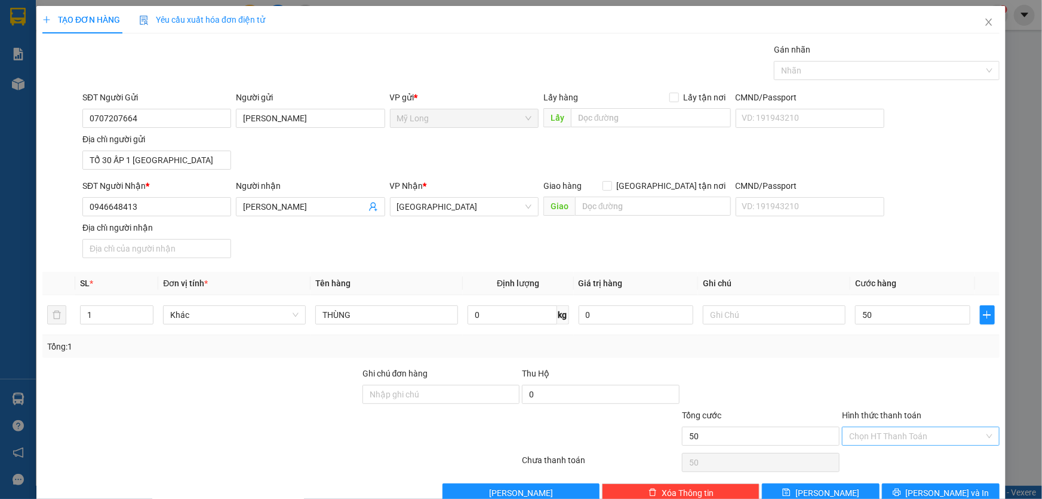
type input "50.000"
click at [864, 428] on input "Hình thức thanh toán" at bounding box center [916, 436] width 135 height 18
click at [880, 438] on div "Tại văn phòng" at bounding box center [914, 458] width 142 height 13
type input "0"
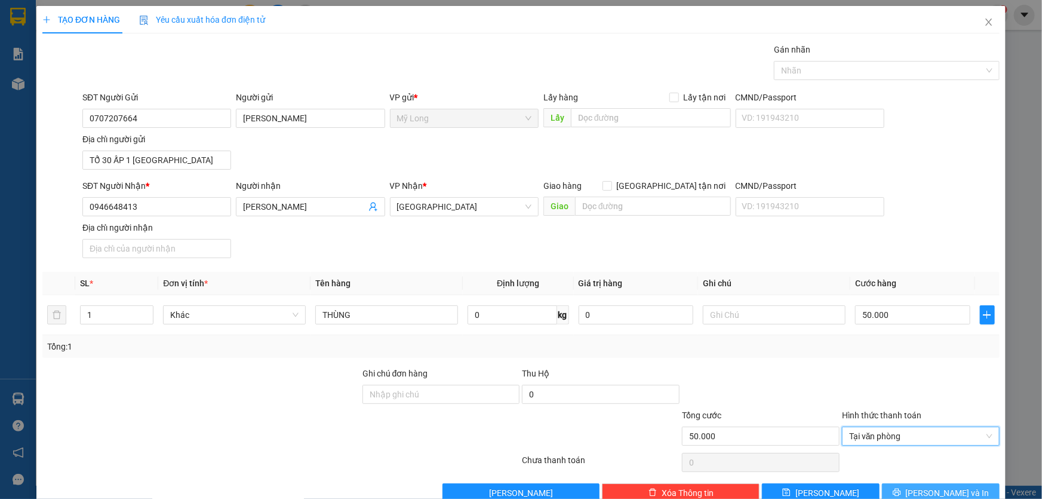
click at [917, 438] on button "[PERSON_NAME] và In" at bounding box center [941, 492] width 118 height 19
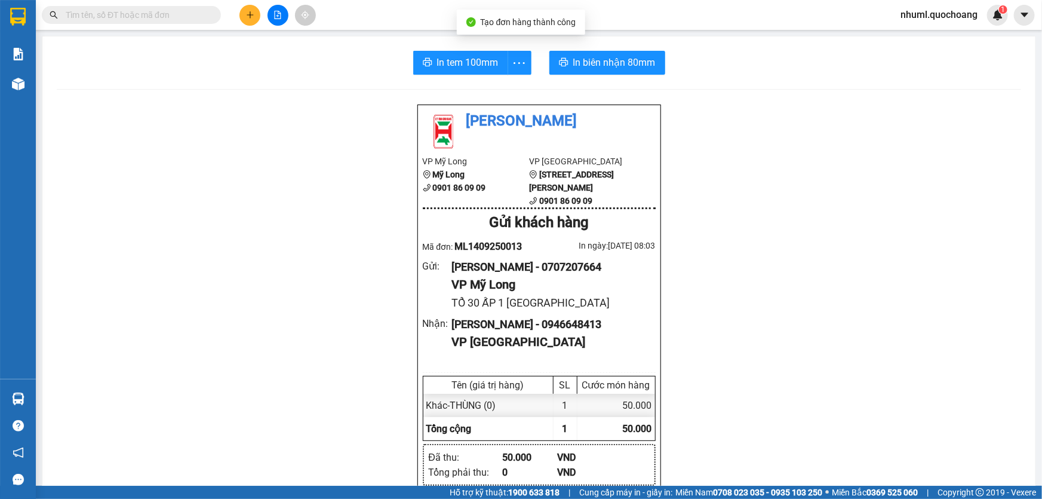
click at [917, 438] on div "Hỗ trợ kỹ thuật: 1900 633 818 | Cung cấp máy in - giấy in: [GEOGRAPHIC_DATA] 07…" at bounding box center [518, 492] width 1036 height 13
click at [573, 56] on span "In biên nhận 80mm" at bounding box center [614, 62] width 82 height 15
click at [448, 60] on span "In tem 100mm" at bounding box center [468, 62] width 62 height 15
click at [254, 16] on icon "plus" at bounding box center [250, 15] width 8 height 8
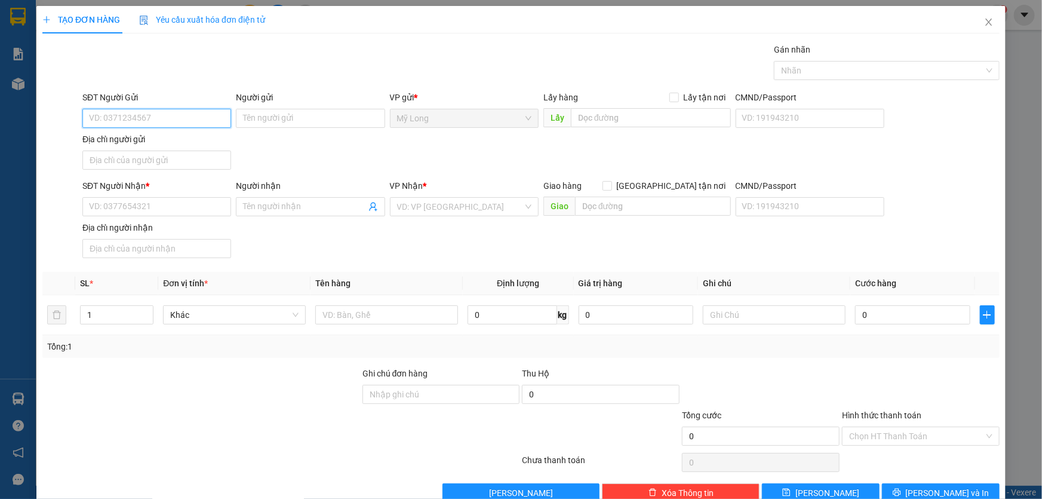
click at [198, 122] on input "SĐT Người Gửi" at bounding box center [156, 118] width 149 height 19
type input "0938477624"
click at [216, 138] on div "0938477624 - [PERSON_NAME]" at bounding box center [155, 142] width 133 height 13
type input "[PERSON_NAME]"
type input "0938477624"
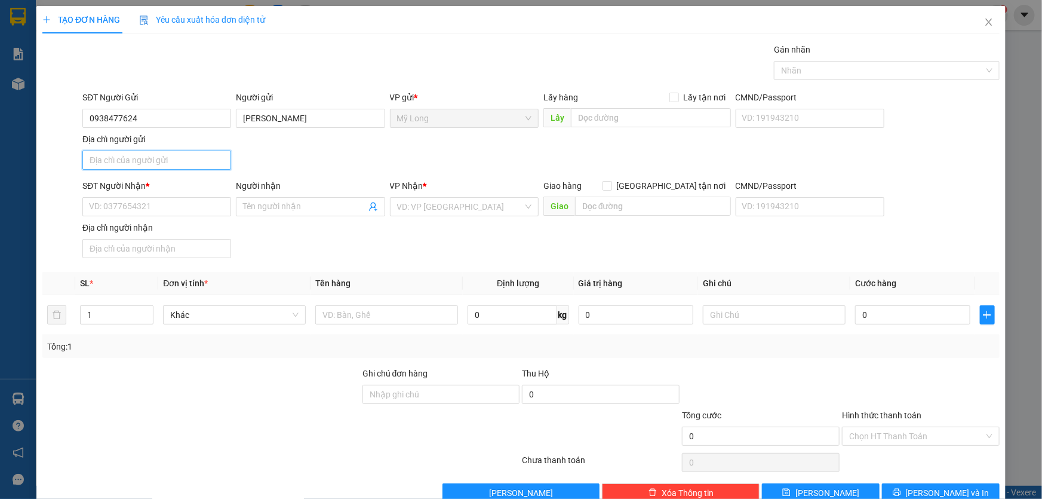
click at [193, 156] on input "Địa chỉ người gửi" at bounding box center [156, 160] width 149 height 19
type input "A"
type input "Â"
type input "ẤP 1 [GEOGRAPHIC_DATA]"
click at [175, 195] on div "SĐT Người Nhận *" at bounding box center [156, 188] width 149 height 18
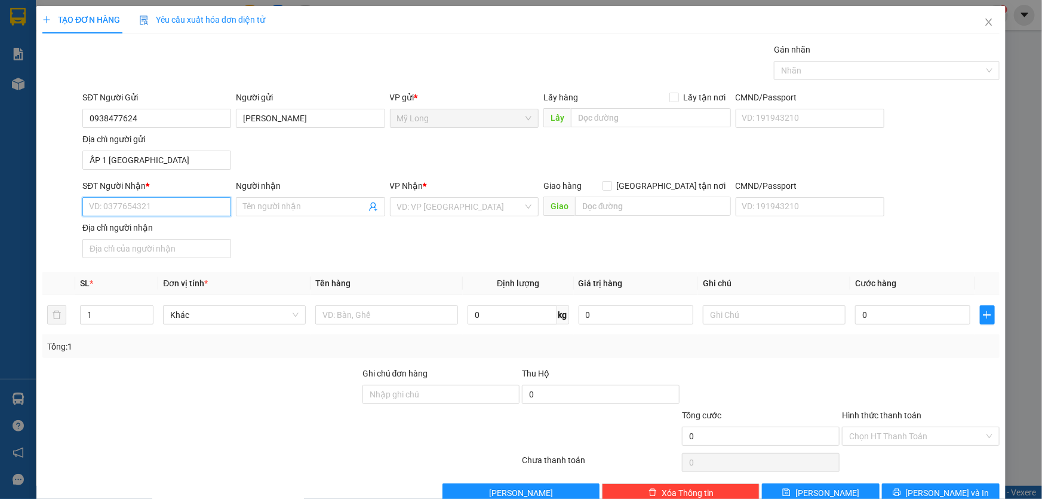
click at [202, 203] on input "SĐT Người Nhận *" at bounding box center [156, 206] width 149 height 19
click at [198, 228] on div "0906998076 - [PERSON_NAME]" at bounding box center [155, 229] width 133 height 13
type input "0906998076"
type input "[PERSON_NAME]"
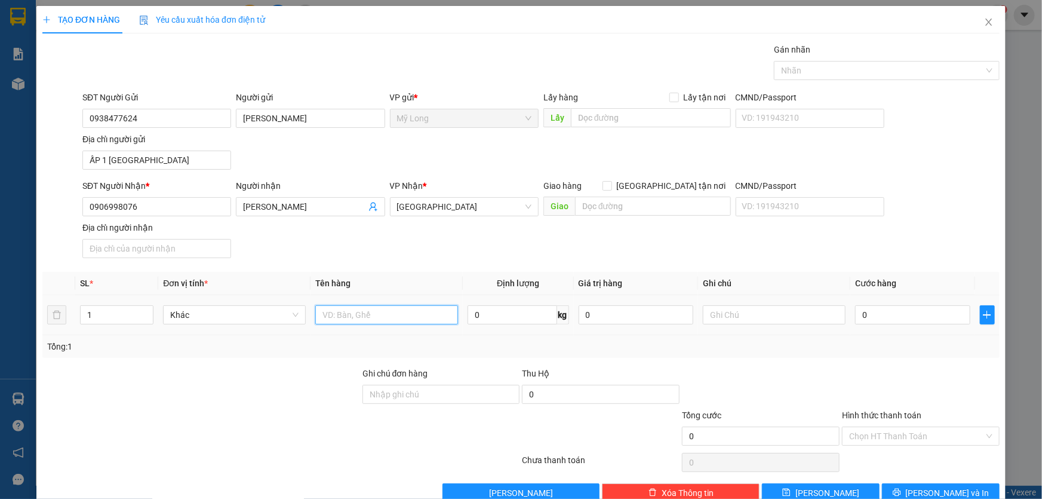
click at [351, 314] on input "text" at bounding box center [386, 314] width 143 height 19
type input "THÙNG"
click at [913, 313] on input "0" at bounding box center [912, 314] width 115 height 19
type input "3"
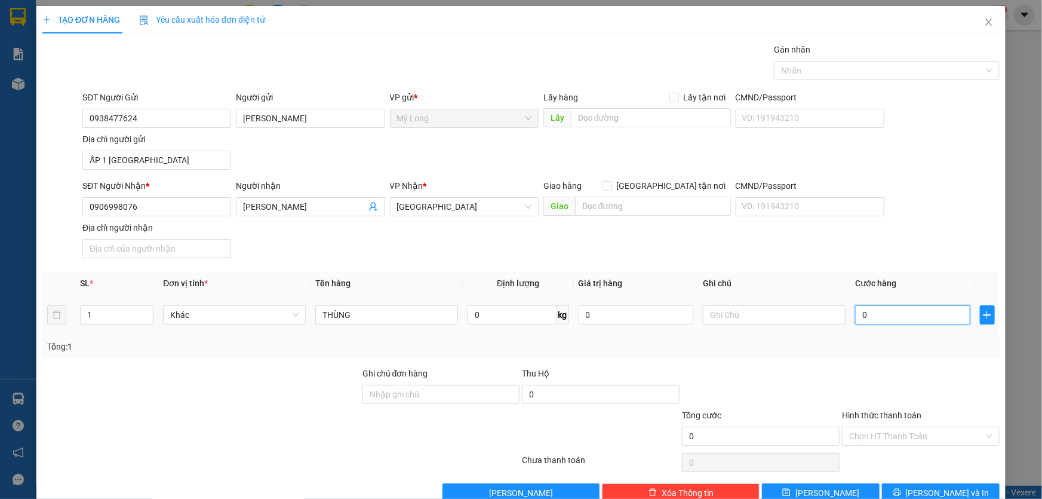
type input "3"
type input "30"
type input "30.000"
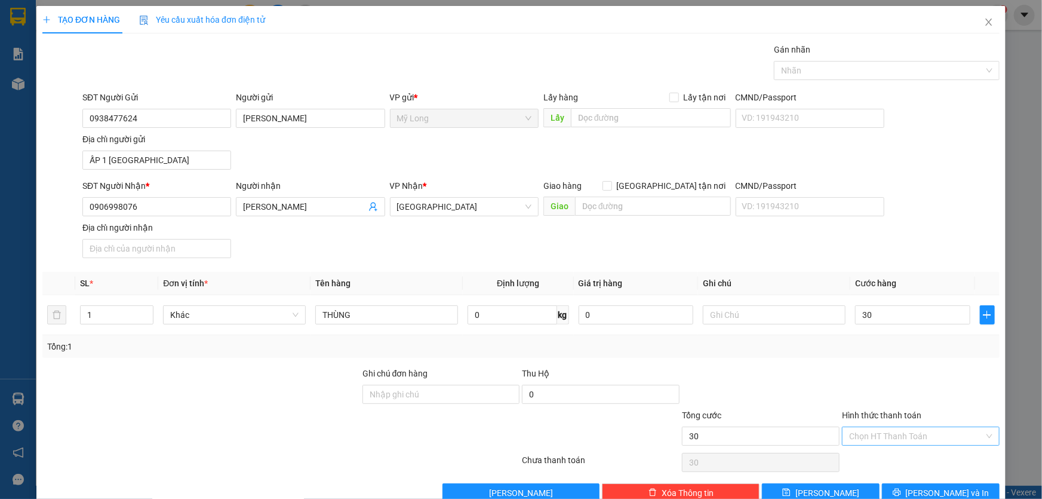
type input "30.000"
click at [917, 430] on input "Hình thức thanh toán" at bounding box center [916, 436] width 135 height 18
click at [917, 438] on div "Tại văn phòng" at bounding box center [914, 458] width 142 height 13
type input "0"
click at [917, 438] on span "[PERSON_NAME] và In" at bounding box center [948, 492] width 84 height 13
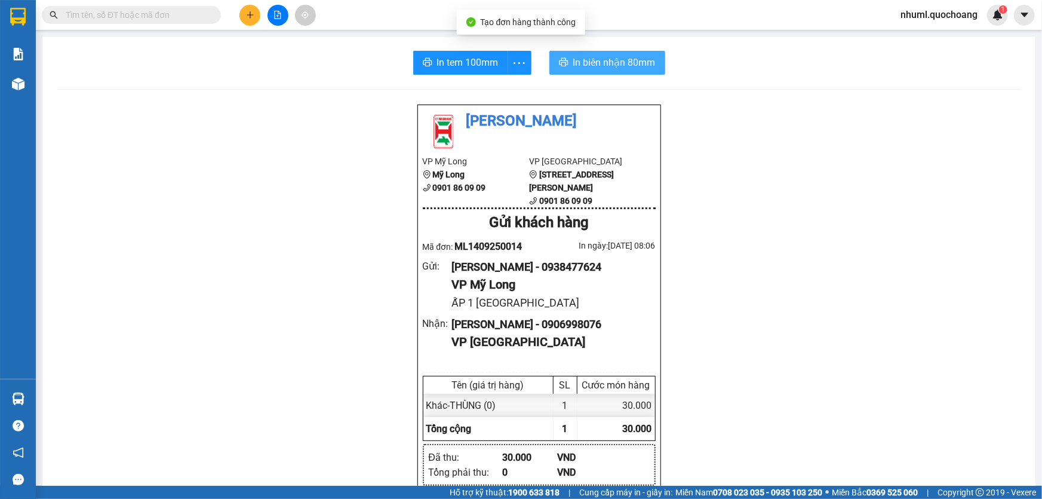
click at [590, 60] on span "In biên nhận 80mm" at bounding box center [614, 62] width 82 height 15
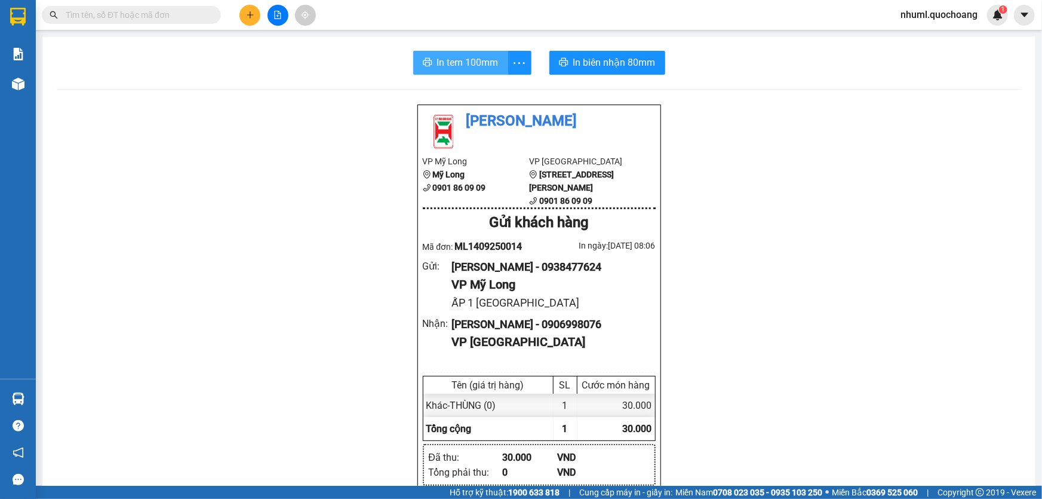
click at [484, 66] on span "In tem 100mm" at bounding box center [468, 62] width 62 height 15
click at [917, 6] on div "nhuml.quochoang 1" at bounding box center [949, 15] width 117 height 21
click at [917, 10] on span "nhuml.quochoang" at bounding box center [939, 14] width 96 height 15
click at [917, 30] on li "Đăng xuất" at bounding box center [938, 36] width 98 height 19
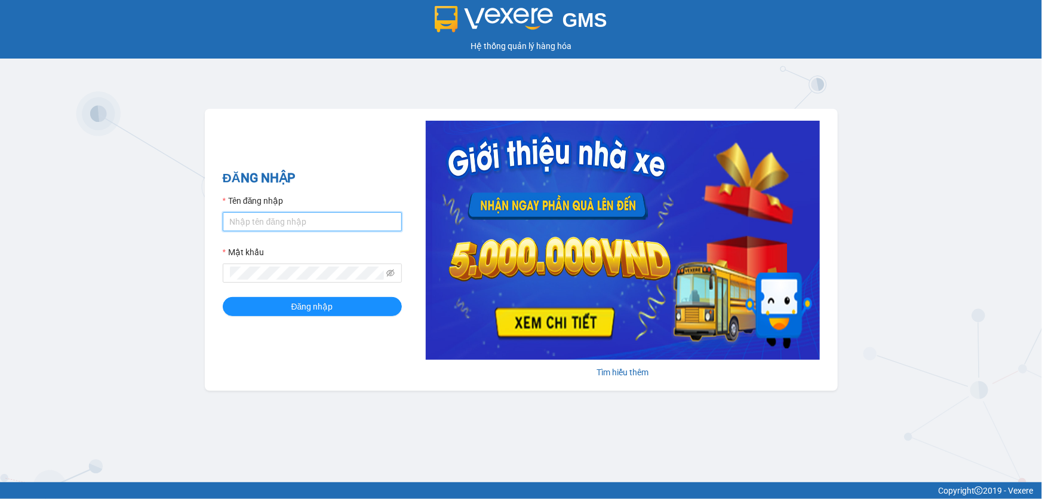
click at [320, 219] on input "Tên đăng nhập" at bounding box center [312, 221] width 179 height 19
type input "viml.quochoang"
click at [223, 297] on button "Đăng nhập" at bounding box center [312, 306] width 179 height 19
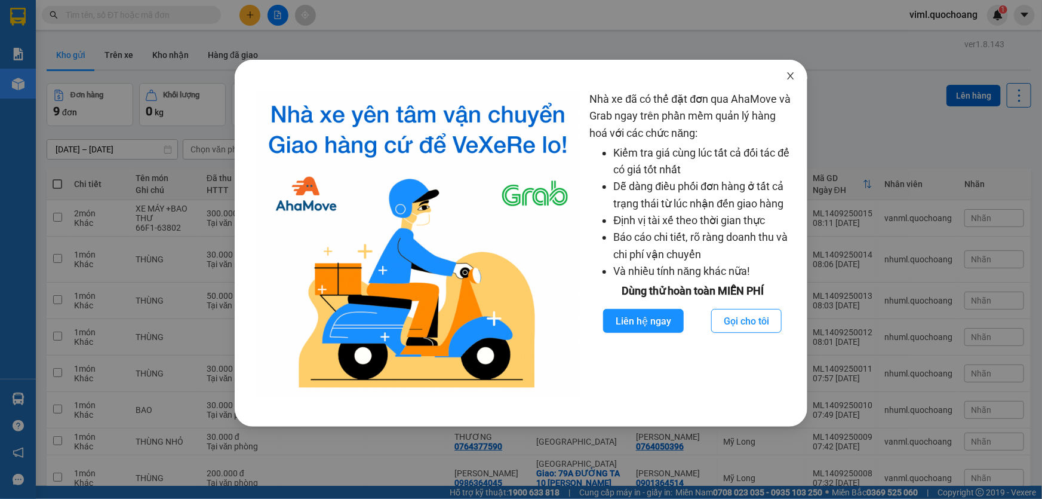
click at [792, 78] on icon "close" at bounding box center [791, 75] width 7 height 7
